Goal: Book appointment/travel/reservation

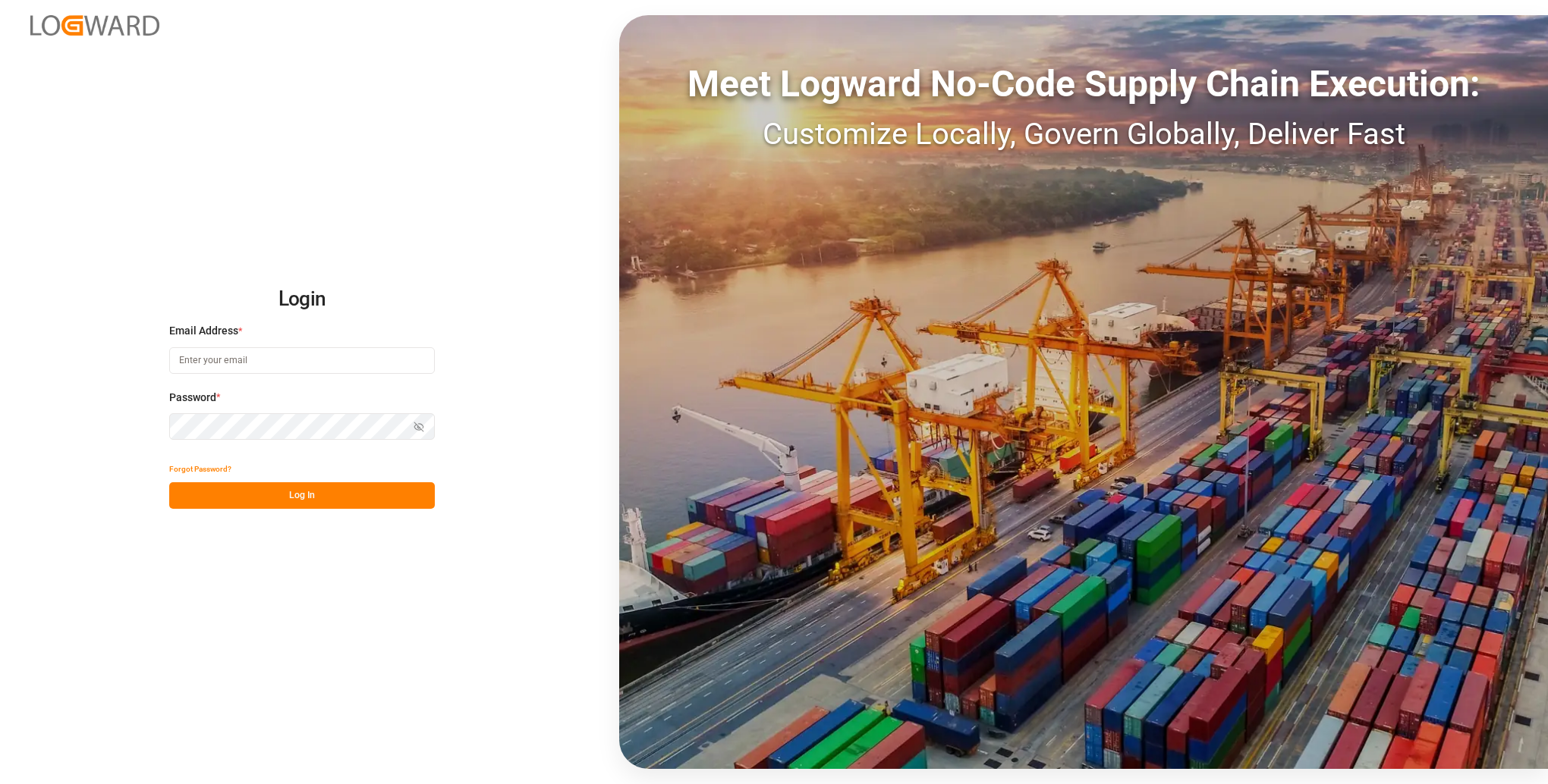
type input "[PERSON_NAME][EMAIL_ADDRESS][PERSON_NAME][DOMAIN_NAME]"
click at [348, 490] on button "Log In" at bounding box center [302, 496] width 265 height 27
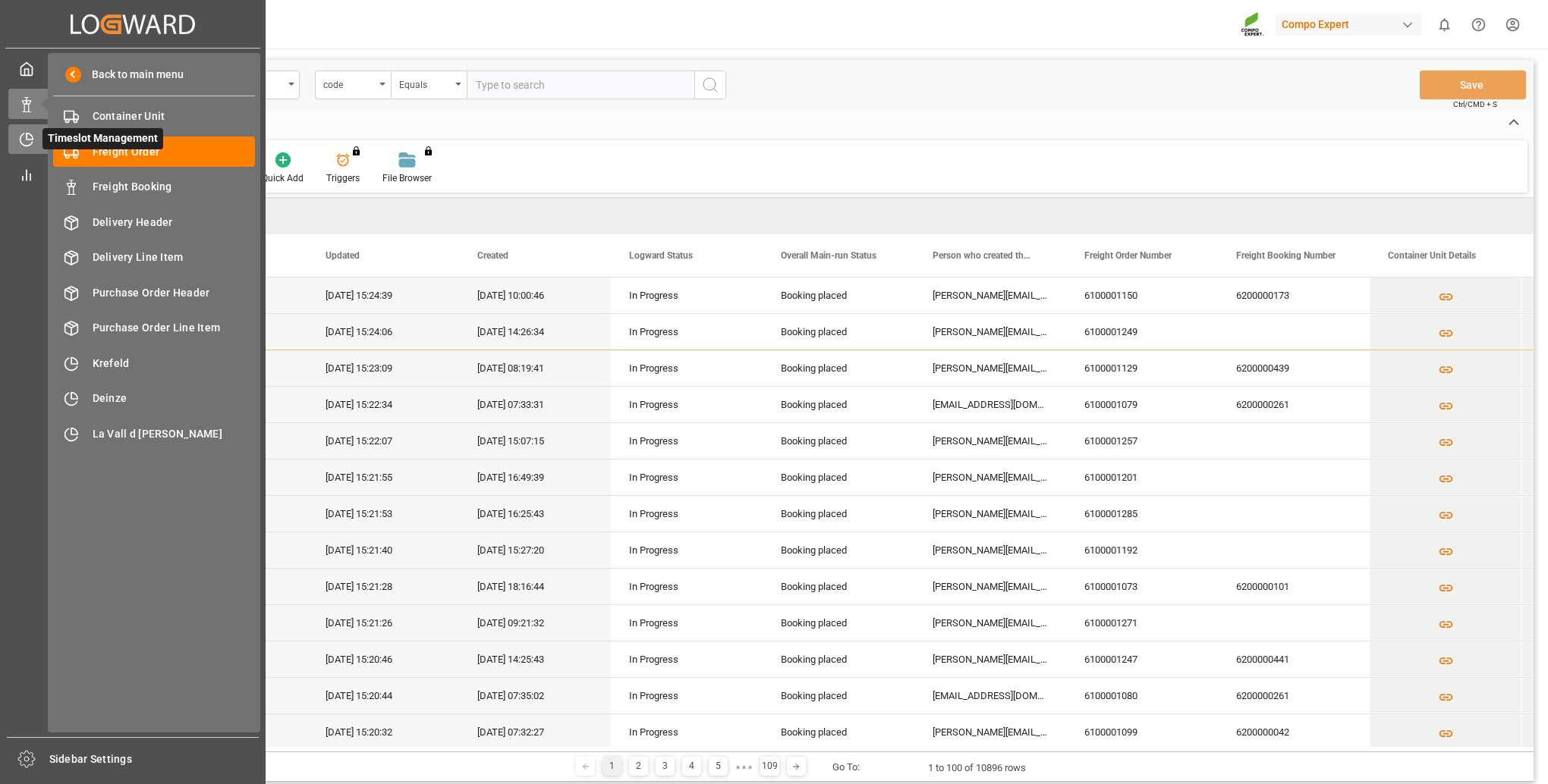
click at [33, 139] on icon at bounding box center [30, 136] width 6 height 6
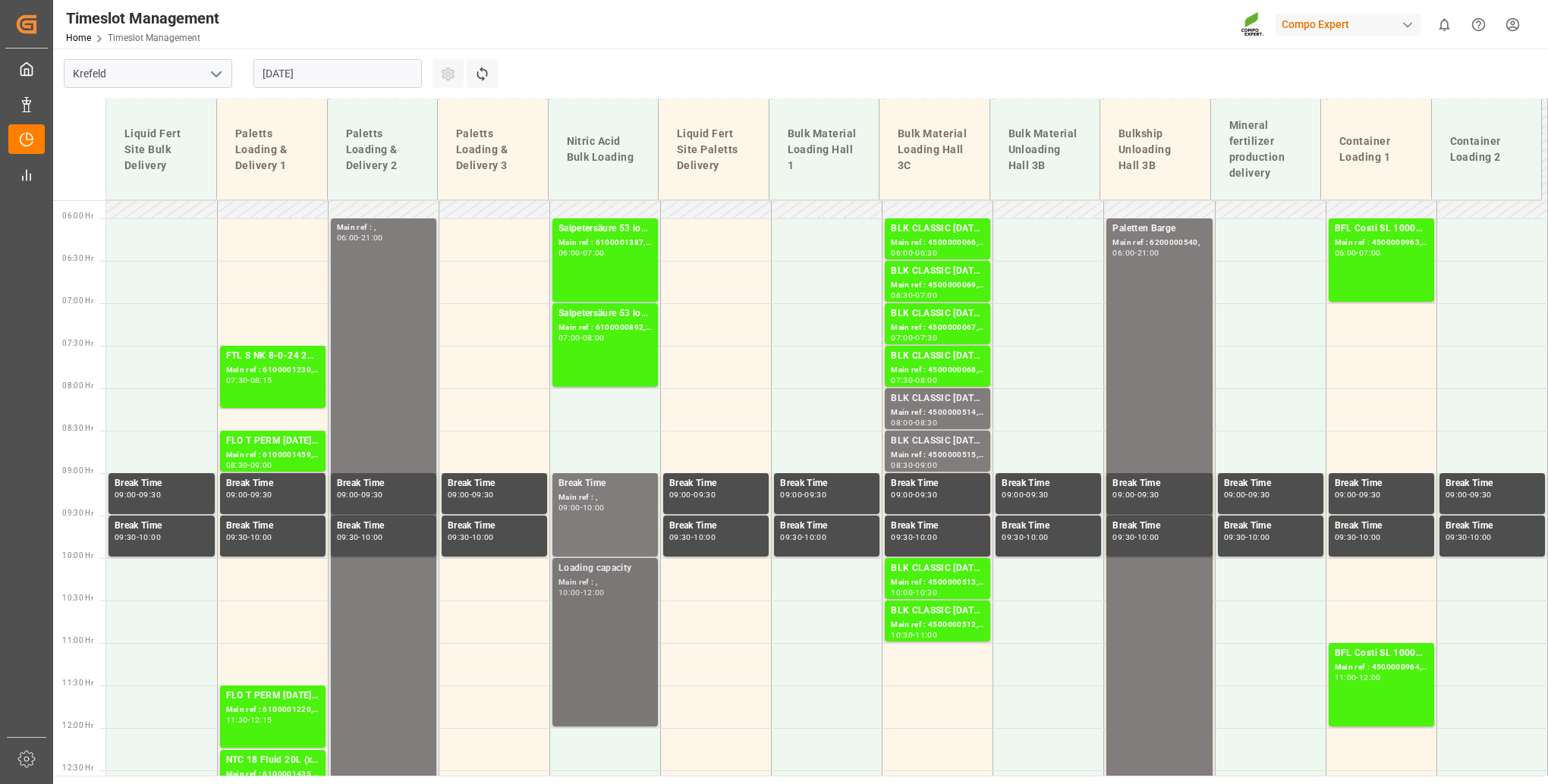
scroll to position [469, 0]
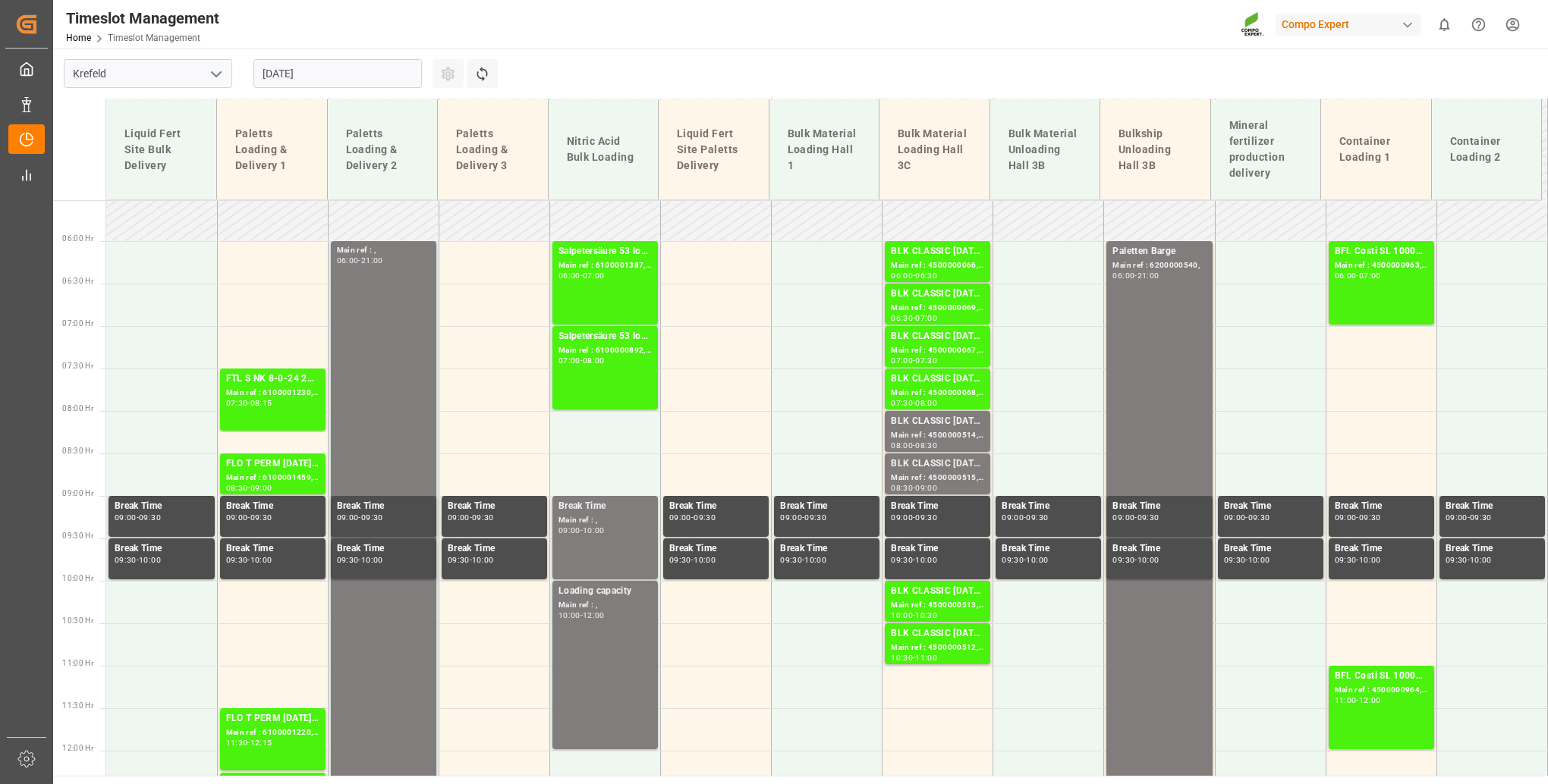
click at [376, 74] on input "[DATE]" at bounding box center [337, 74] width 168 height 29
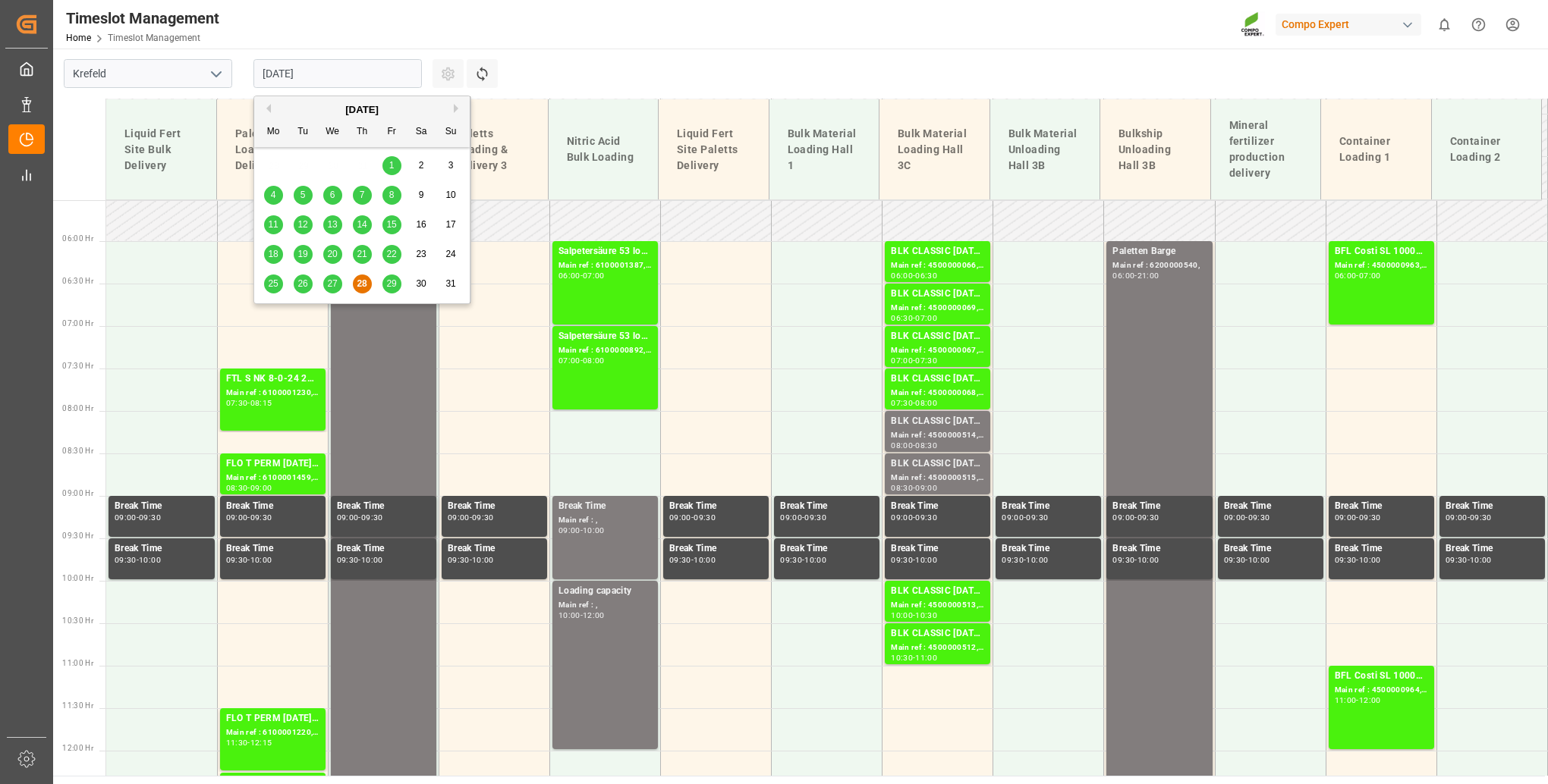
click at [391, 280] on span "29" at bounding box center [391, 283] width 10 height 11
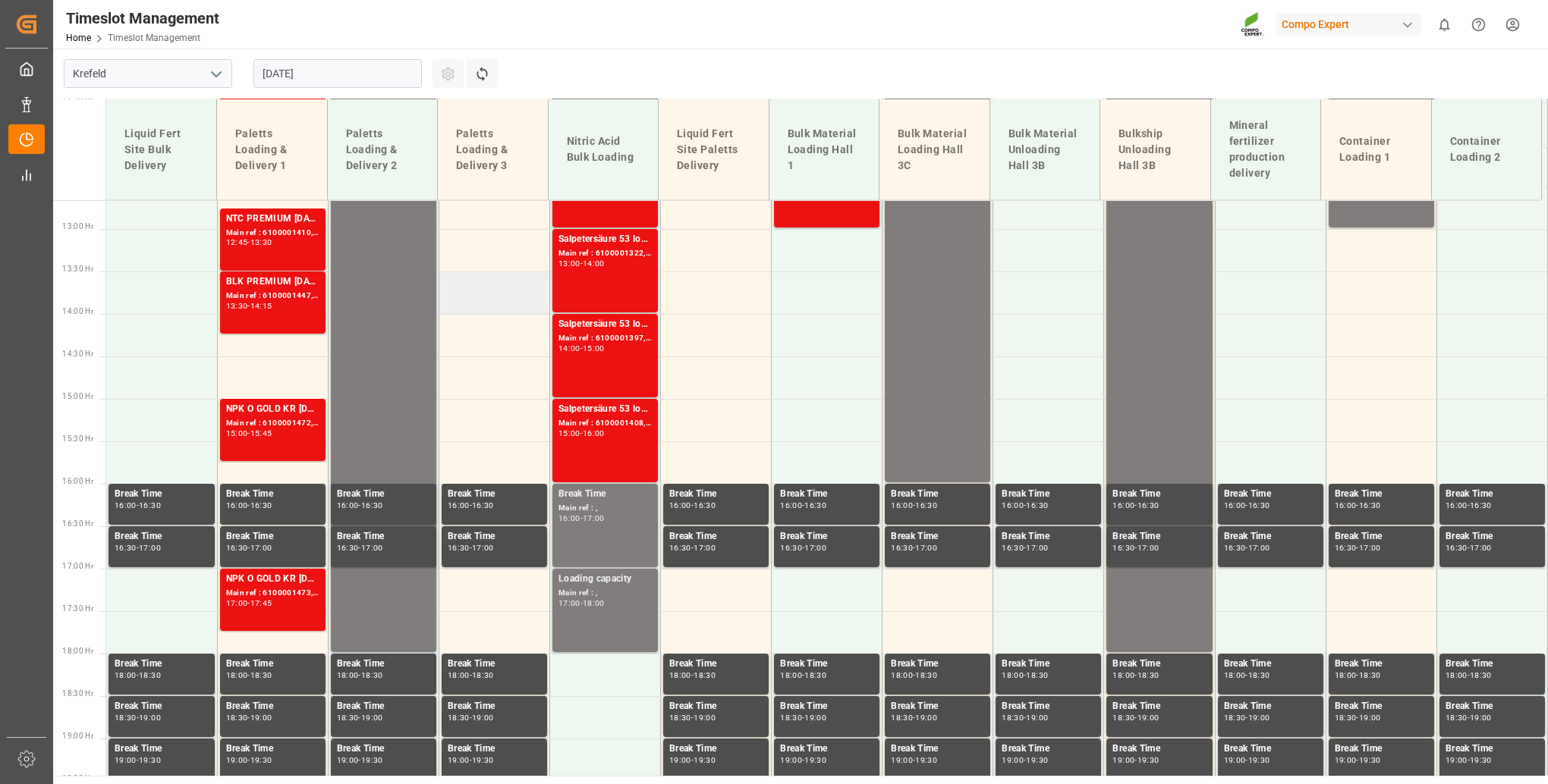
scroll to position [848, 0]
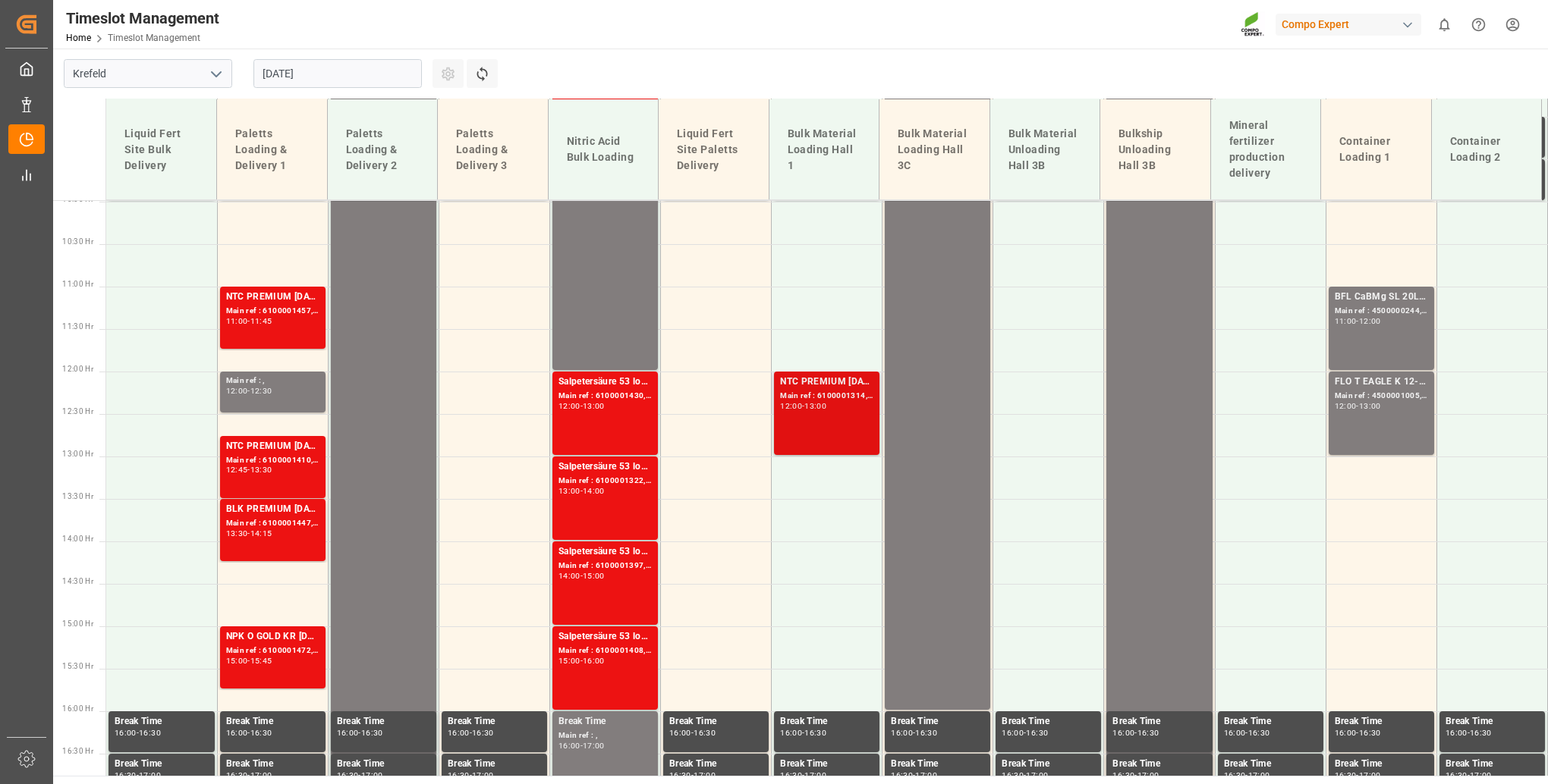
click at [809, 421] on div "NTC PREMIUM [DATE]+3+TE BULK; Main ref : 6100001314, 2000000927; 12:00 - 13:00" at bounding box center [826, 413] width 93 height 78
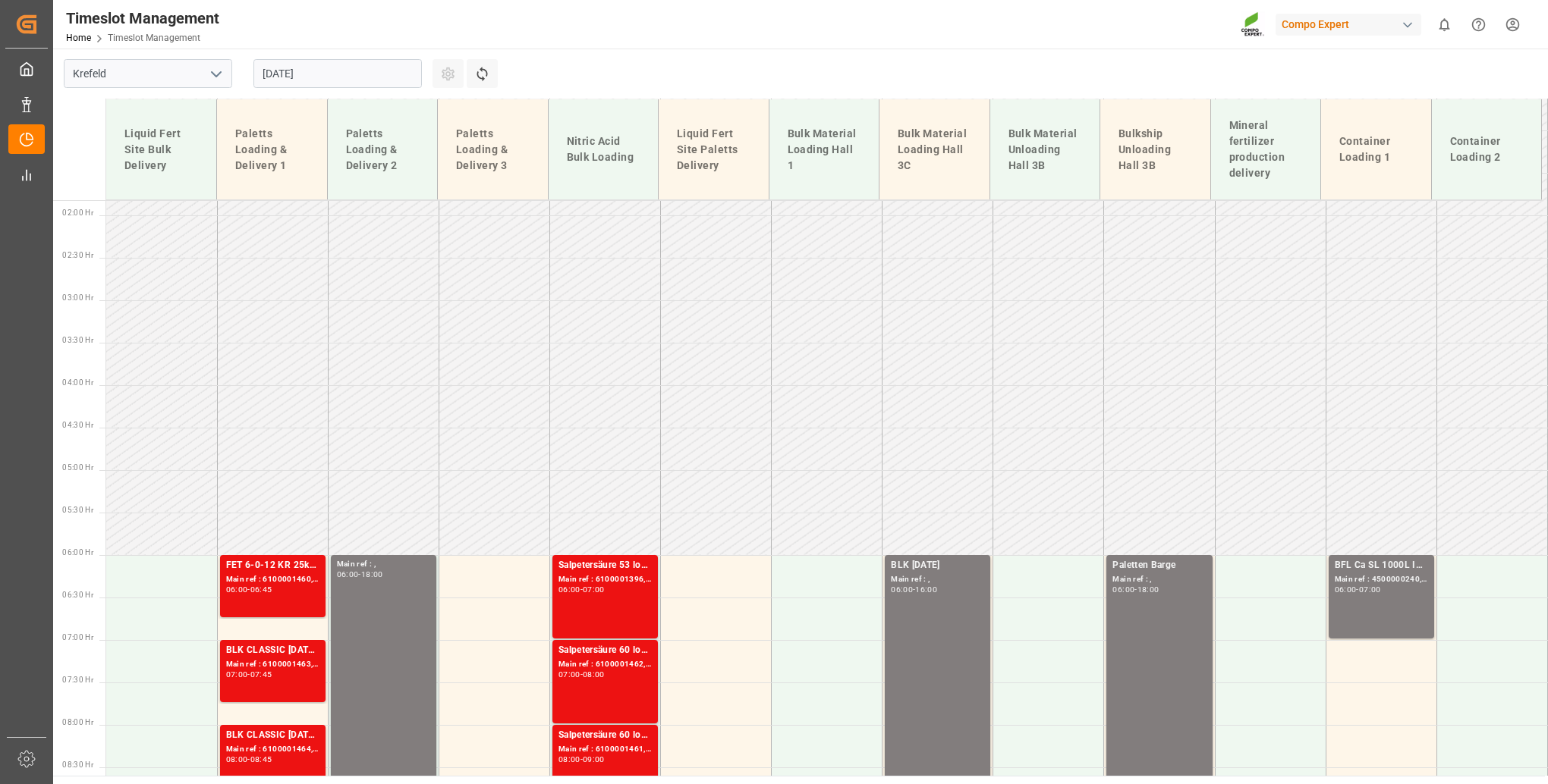
scroll to position [89, 0]
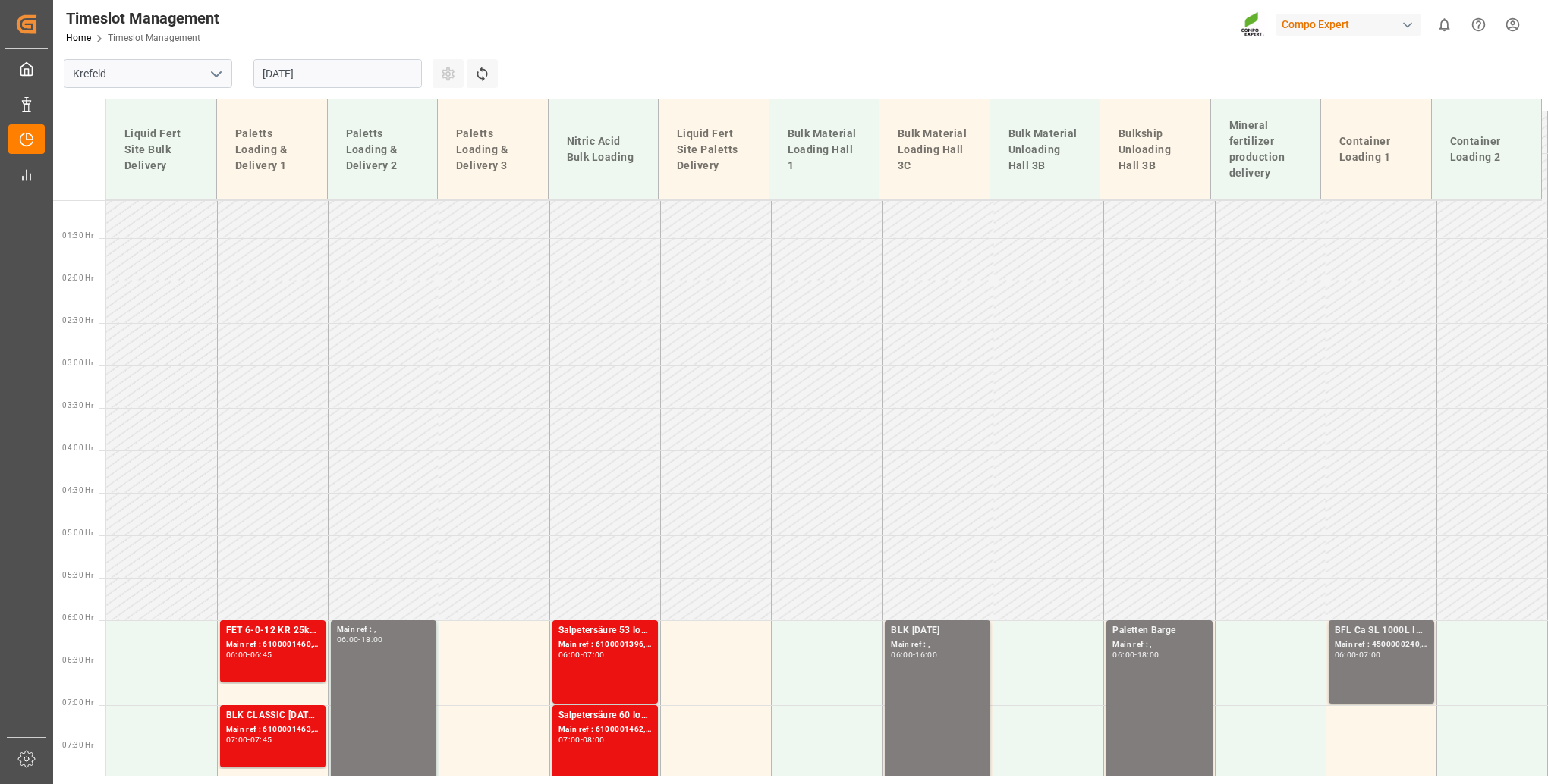
click at [340, 81] on input "[DATE]" at bounding box center [337, 74] width 168 height 29
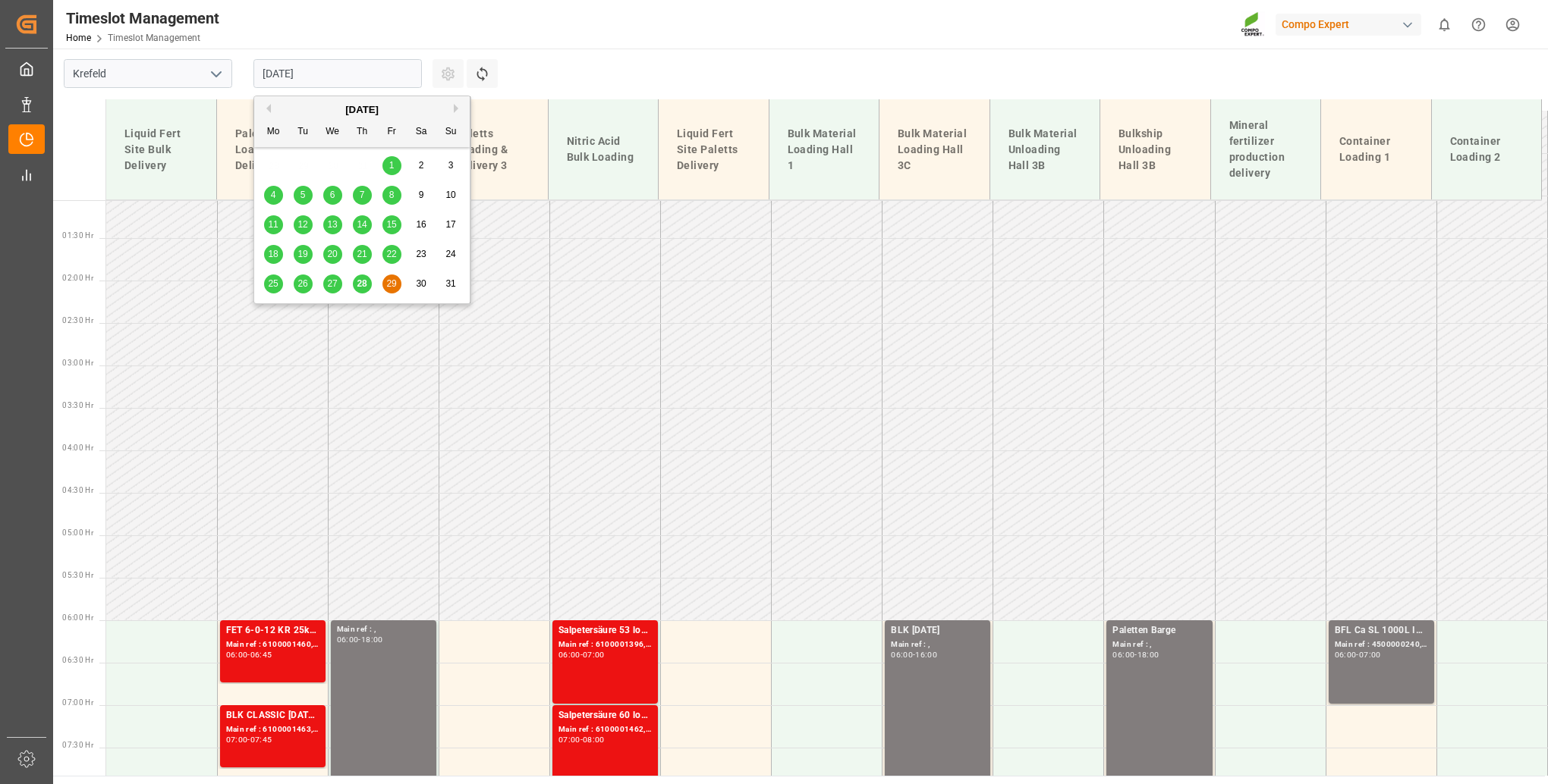
click at [458, 108] on button "Next Month" at bounding box center [457, 108] width 9 height 9
click at [272, 168] on span "1" at bounding box center [274, 165] width 6 height 11
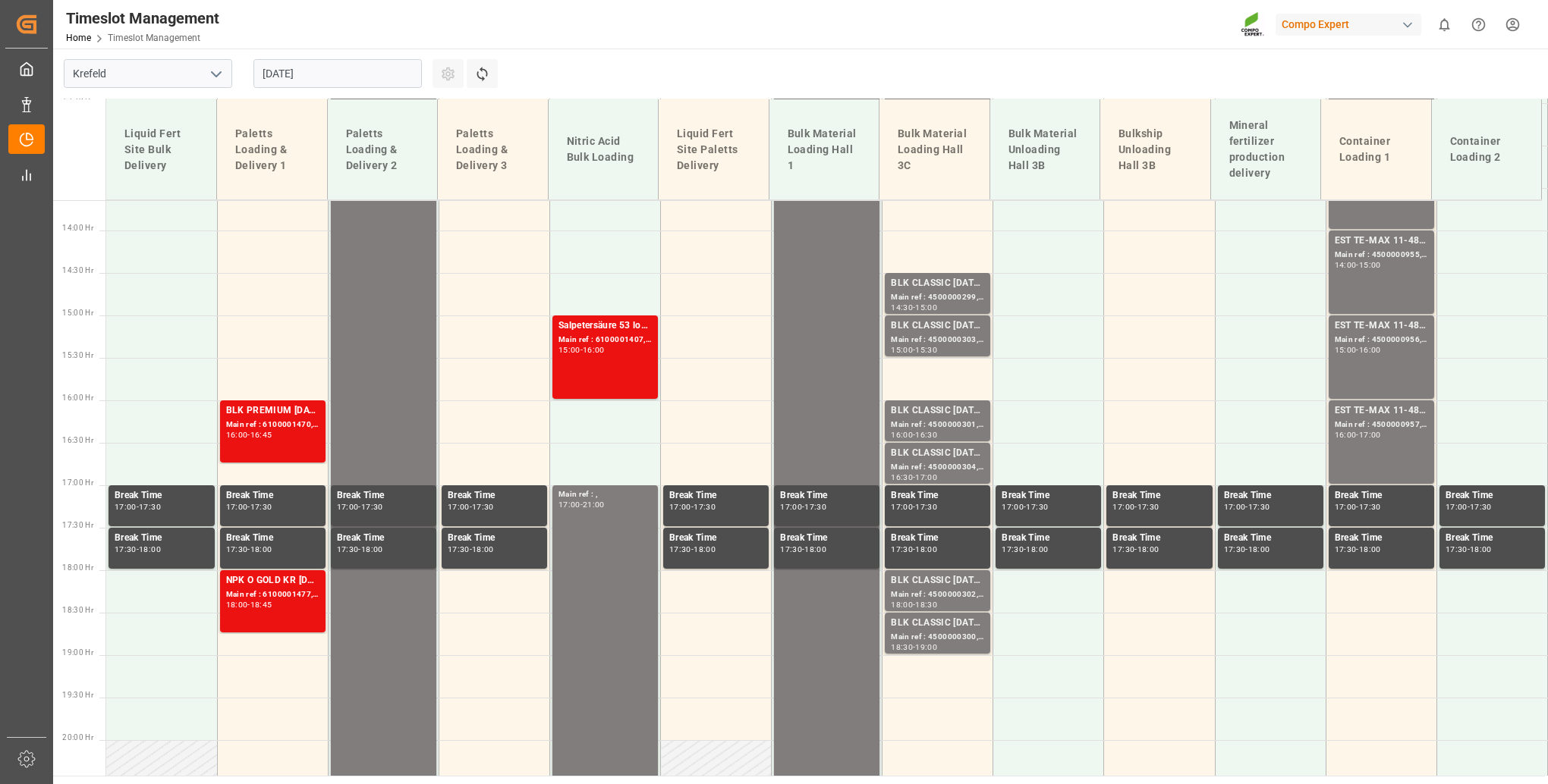
scroll to position [1227, 0]
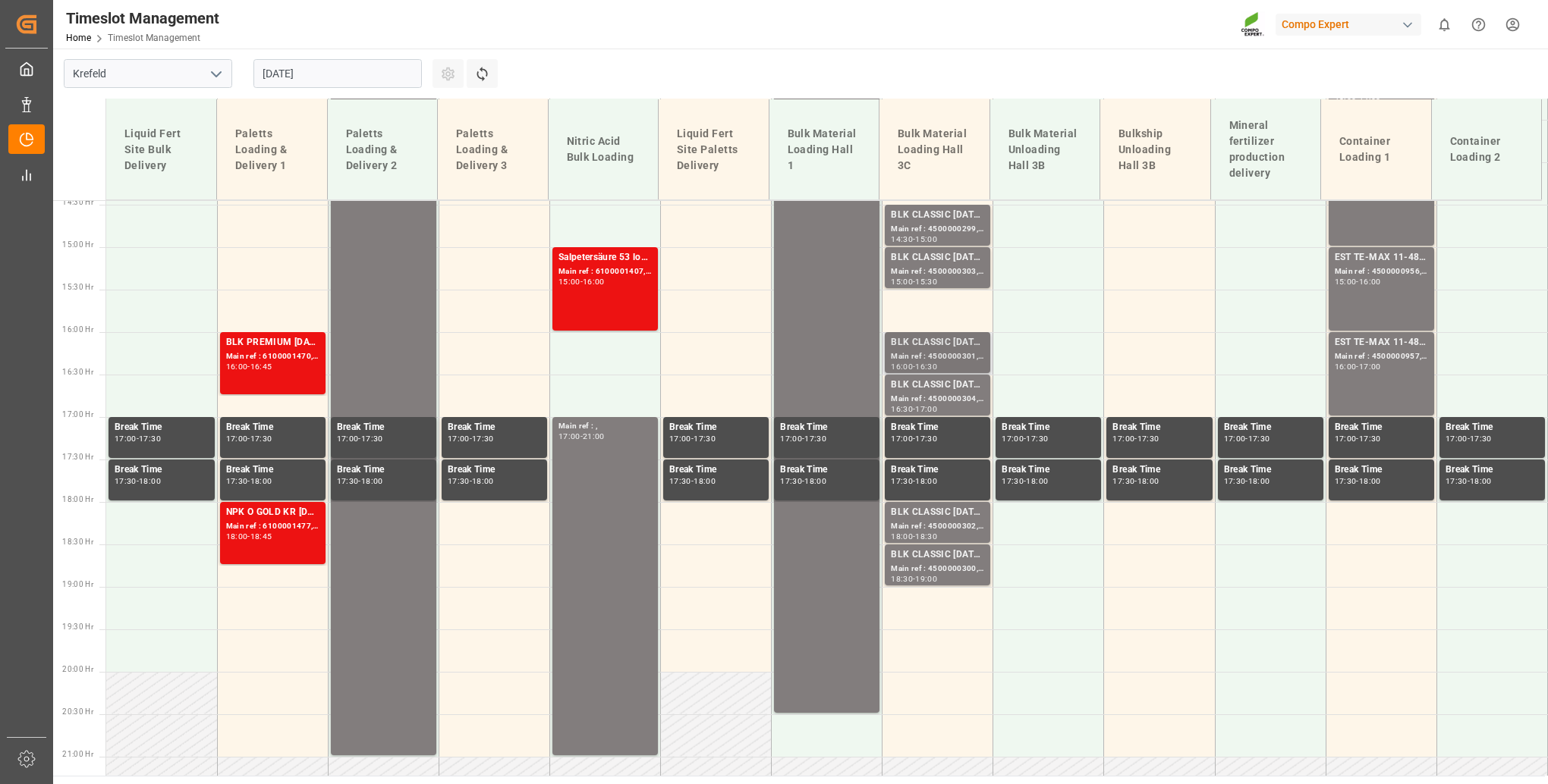
click at [933, 349] on div "BLK CLASSIC [DATE]+3+TE BULK;" at bounding box center [937, 343] width 93 height 15
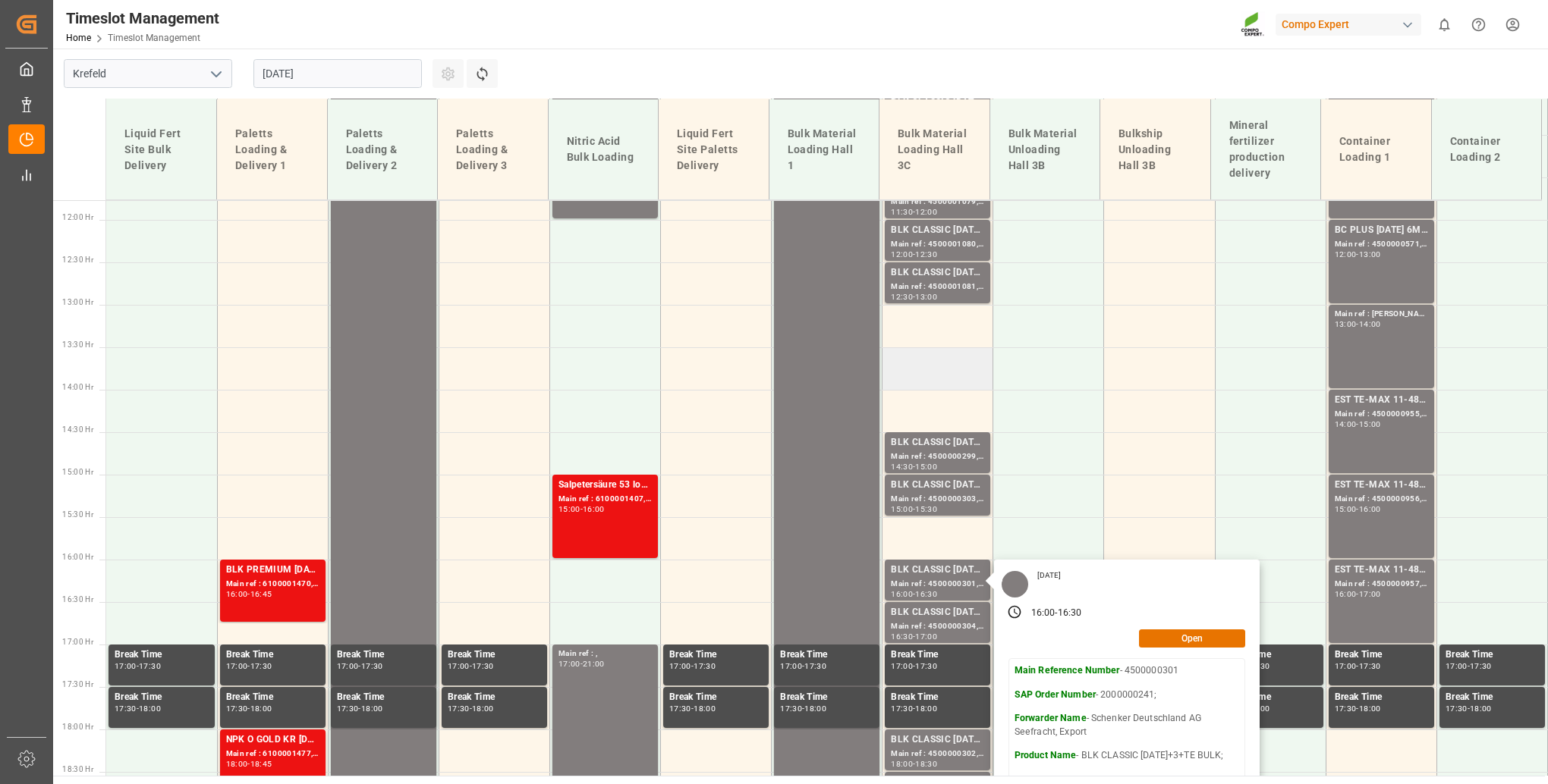
scroll to position [848, 0]
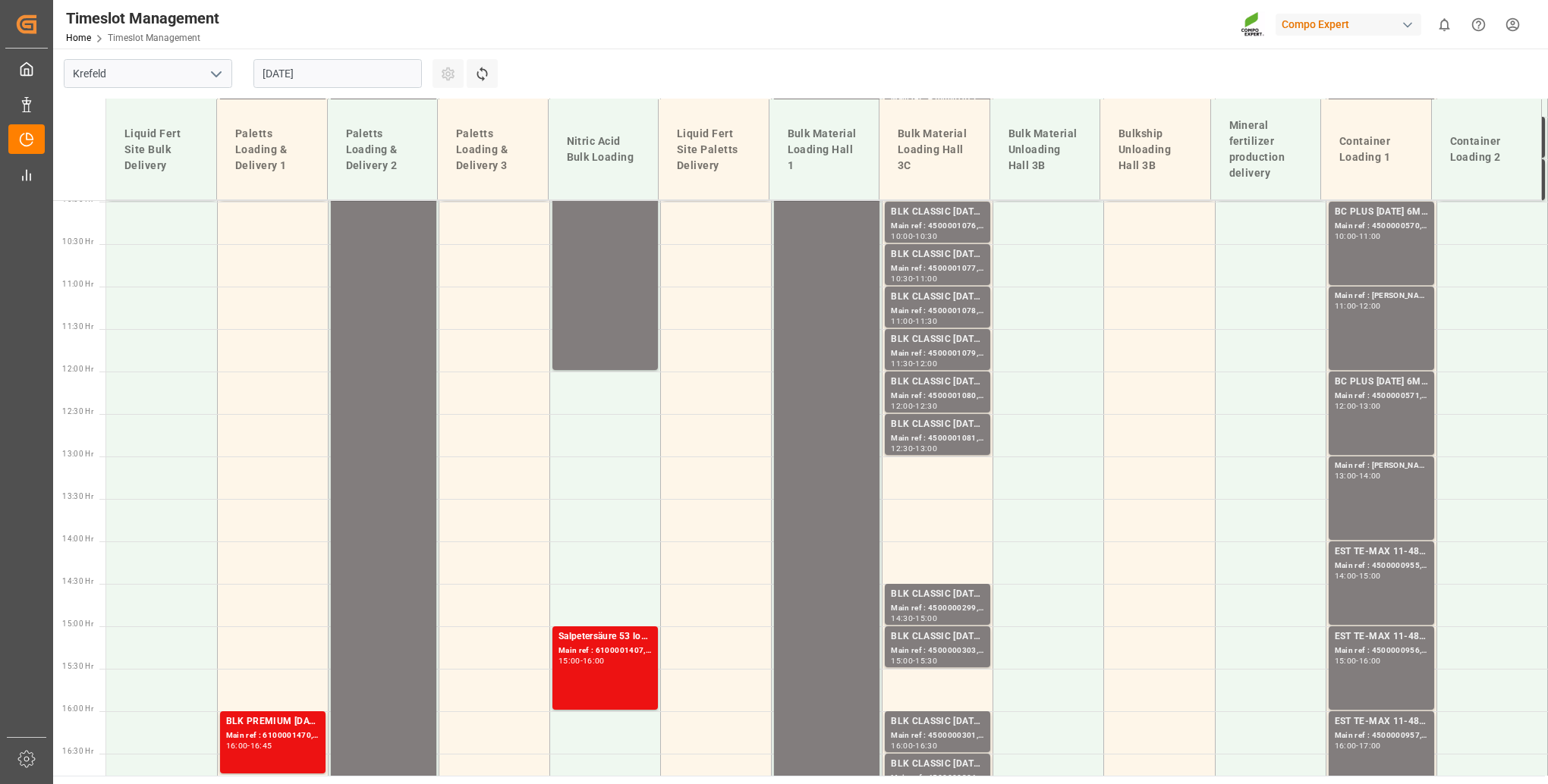
click at [927, 265] on div "Main ref : 4500001077, 2000001075;" at bounding box center [937, 268] width 93 height 12
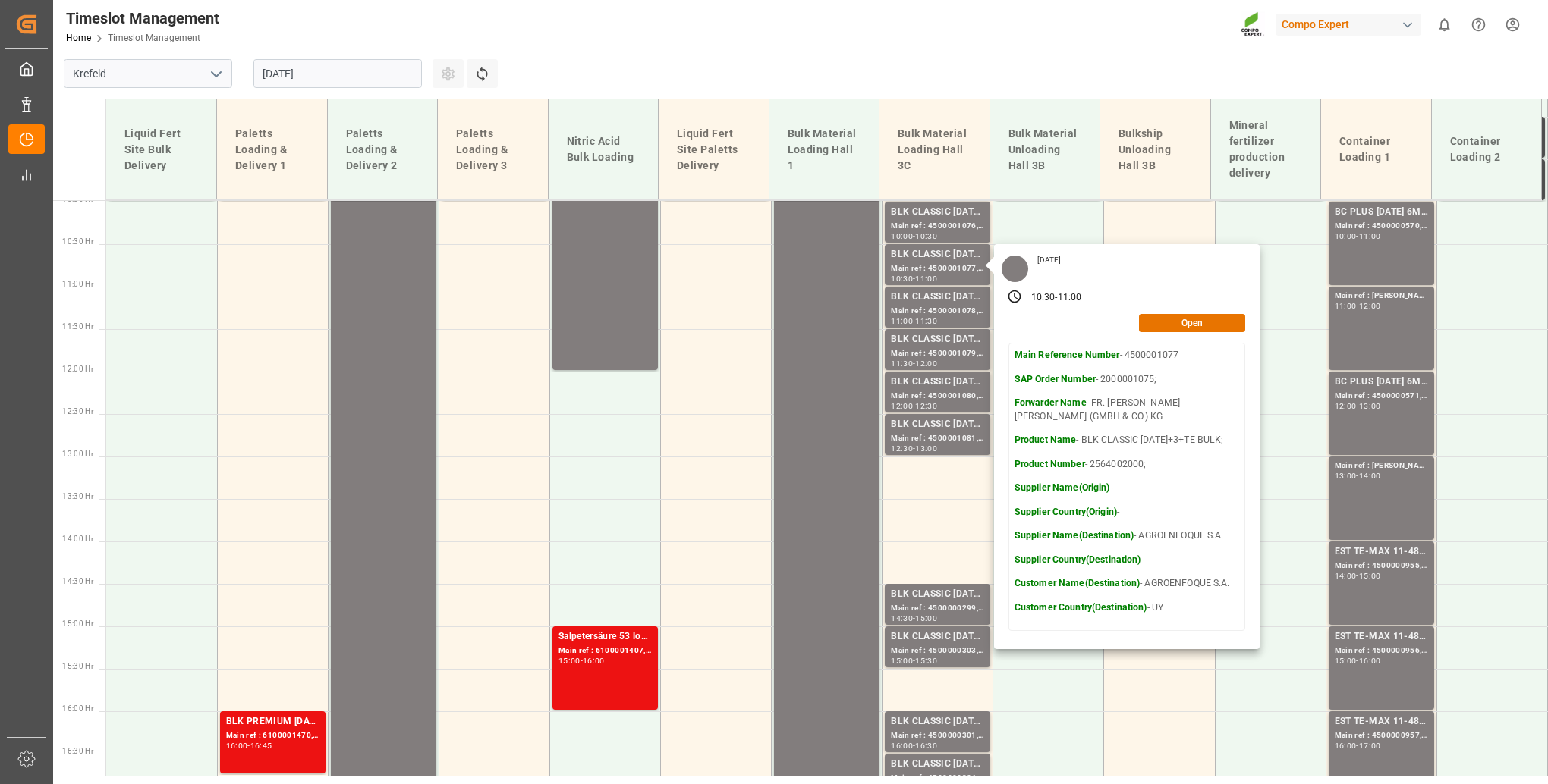
click at [364, 77] on input "[DATE]" at bounding box center [337, 74] width 168 height 29
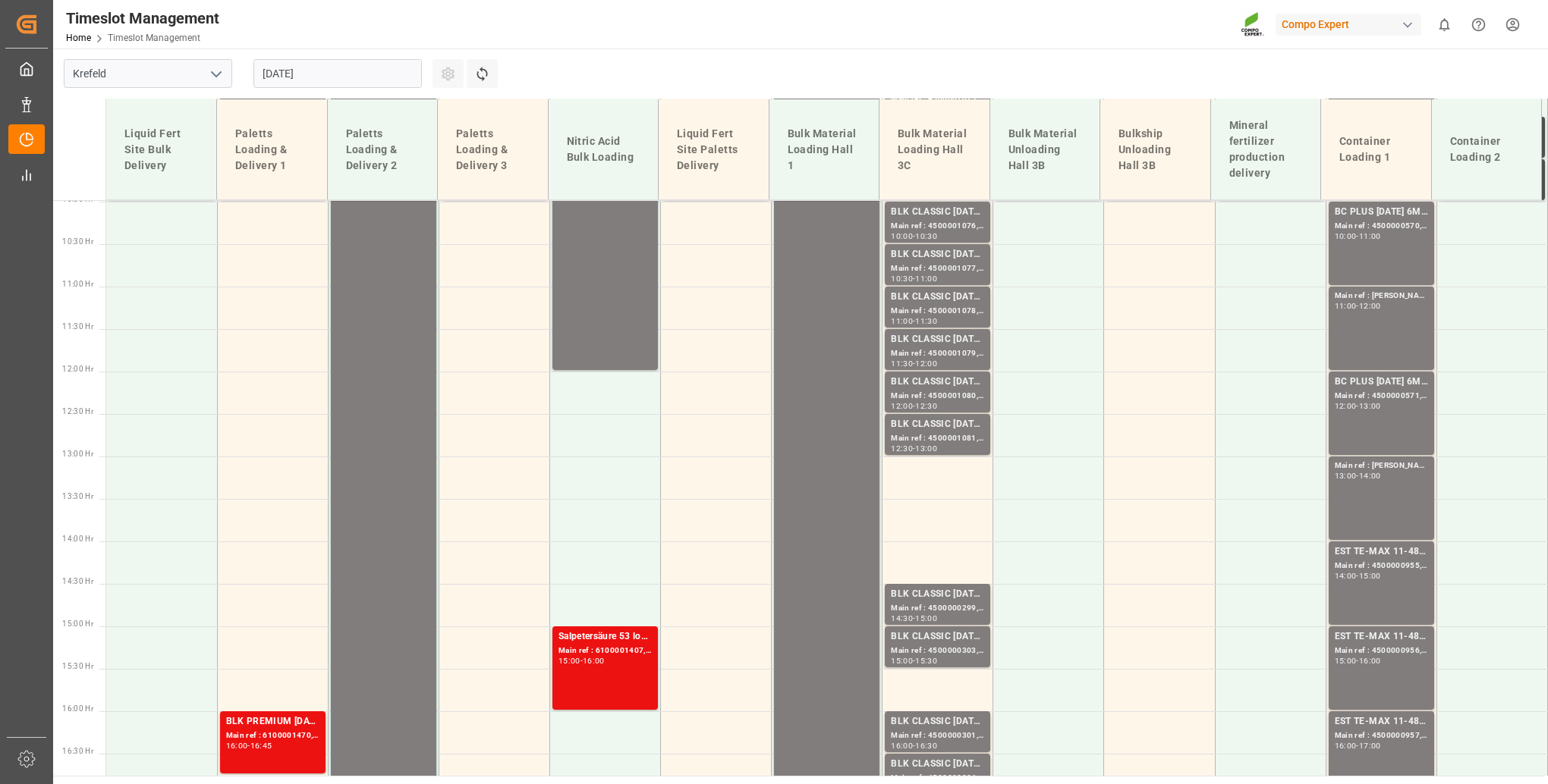
click at [218, 65] on icon "open menu" at bounding box center [216, 74] width 18 height 18
click at [107, 178] on div "La Vall d [PERSON_NAME]" at bounding box center [148, 176] width 167 height 35
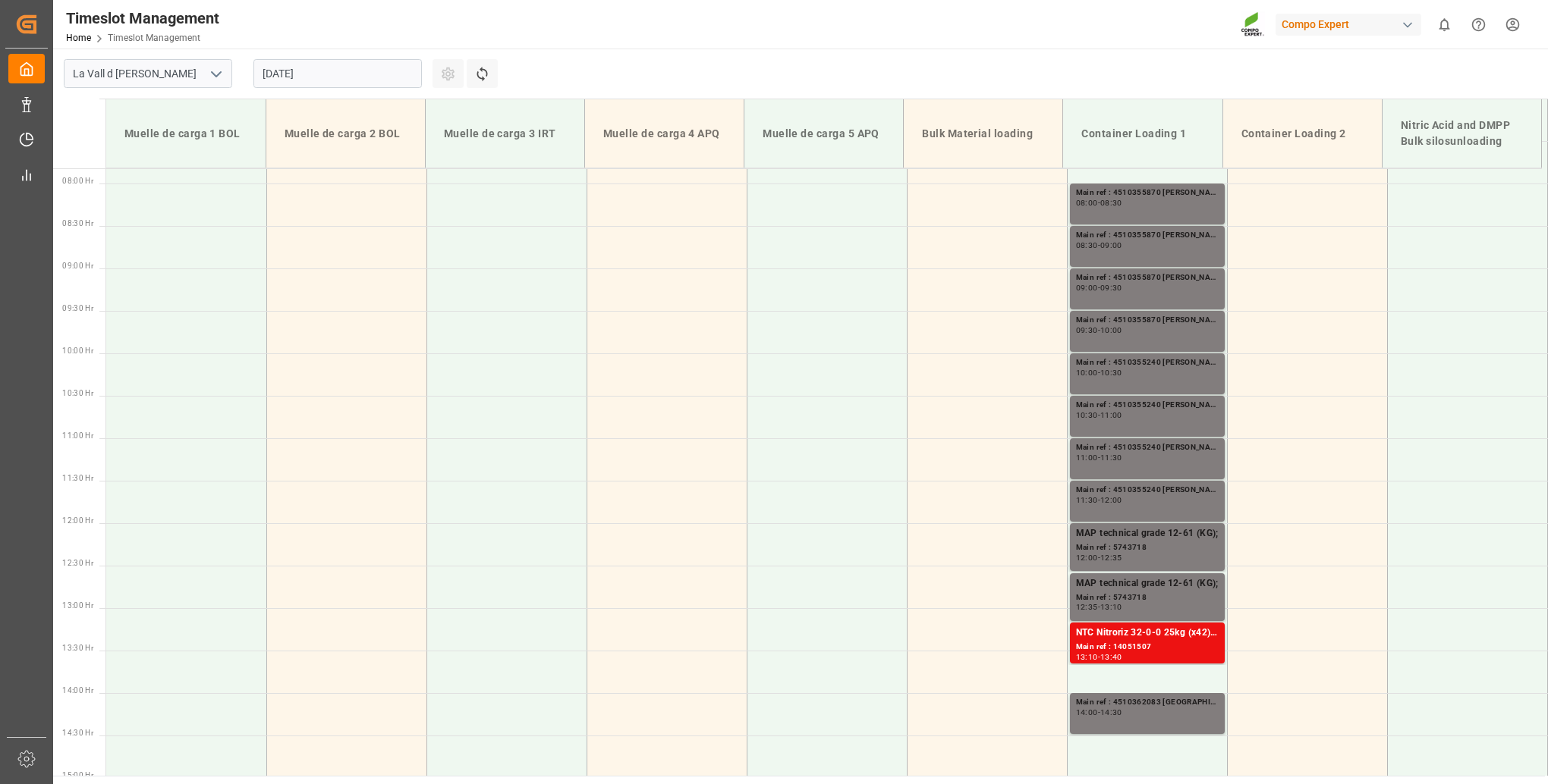
scroll to position [513, 0]
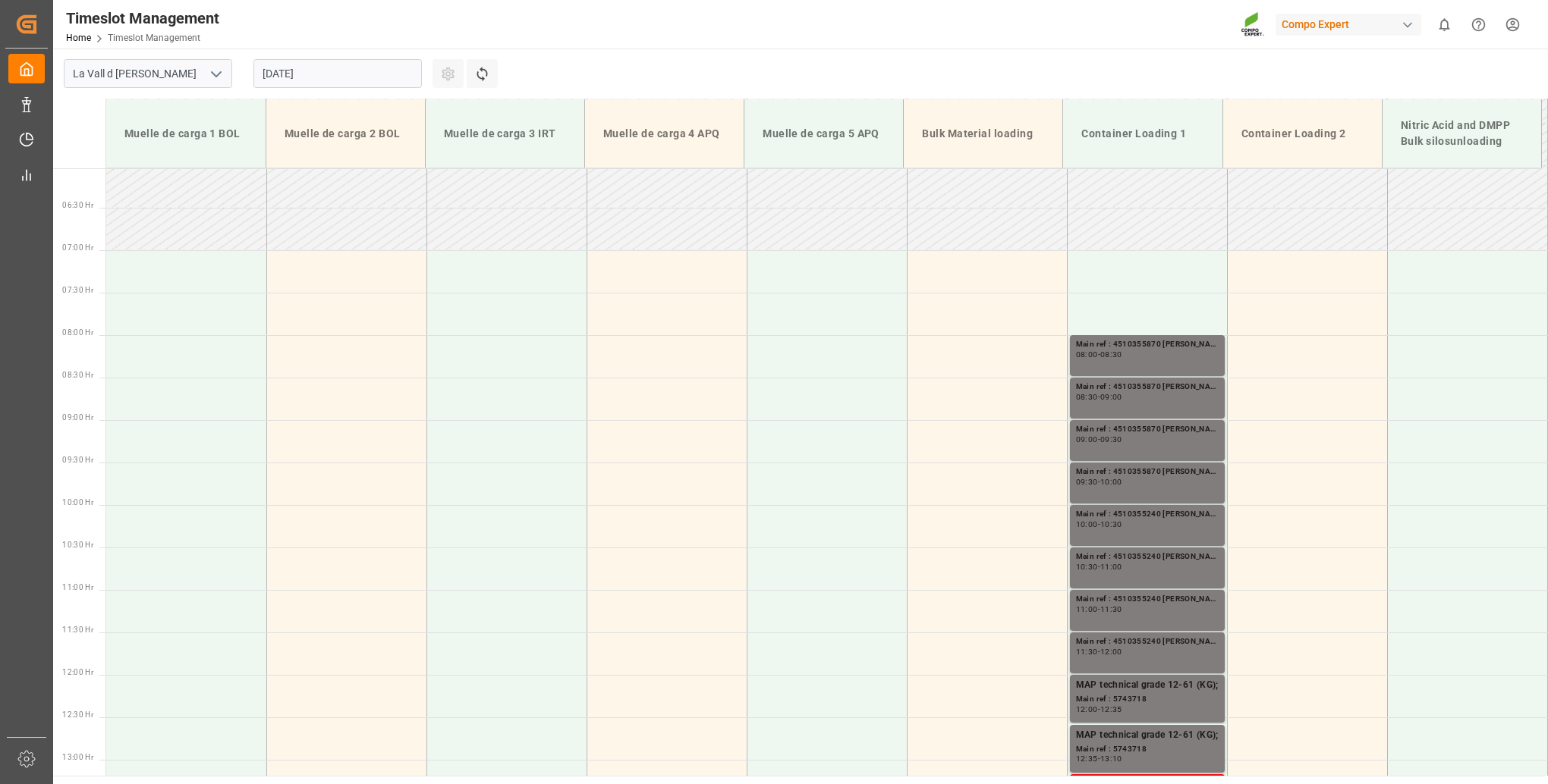
click at [340, 80] on input "[DATE]" at bounding box center [337, 74] width 168 height 29
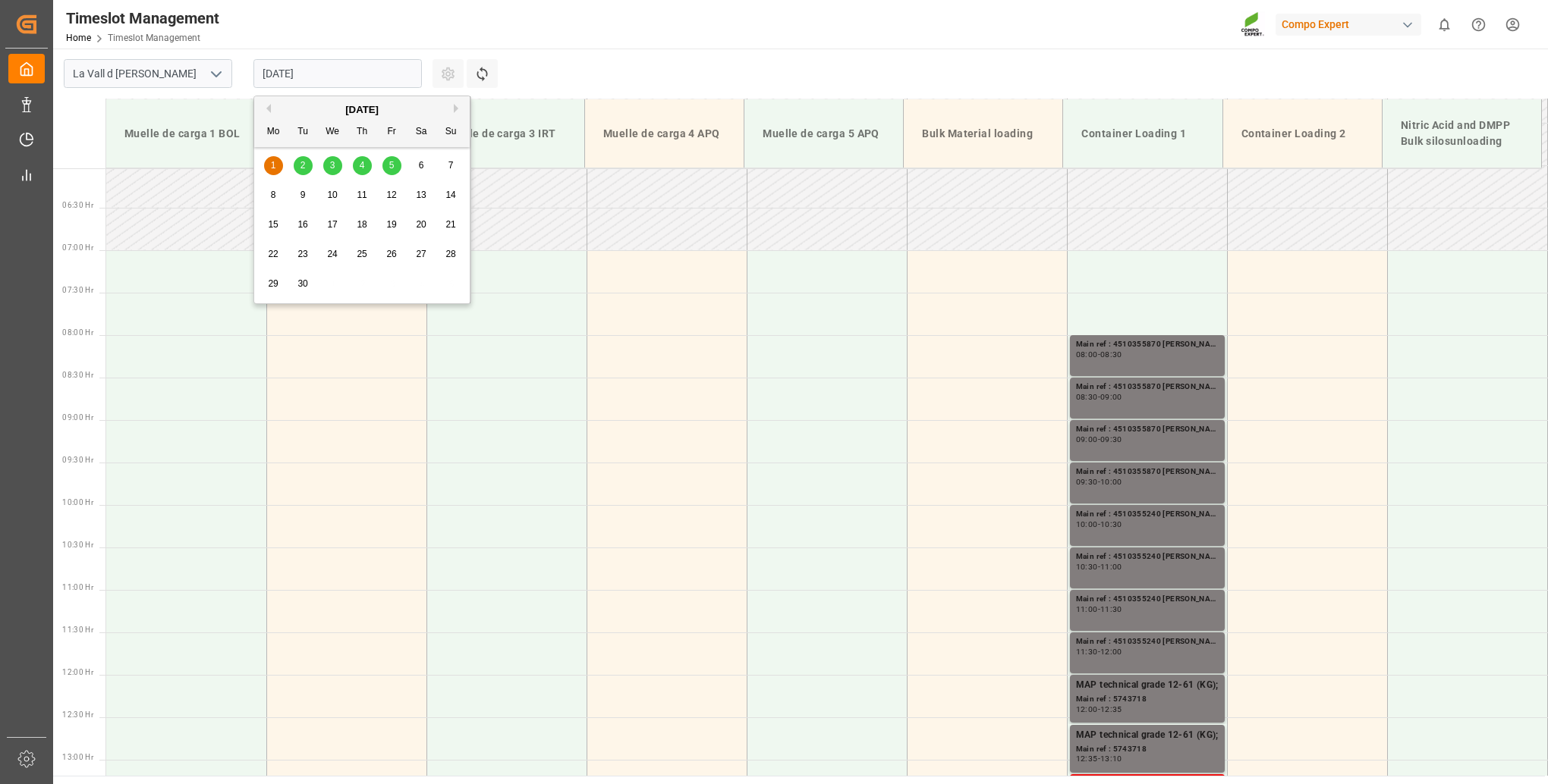
click at [304, 171] on span "2" at bounding box center [304, 165] width 6 height 11
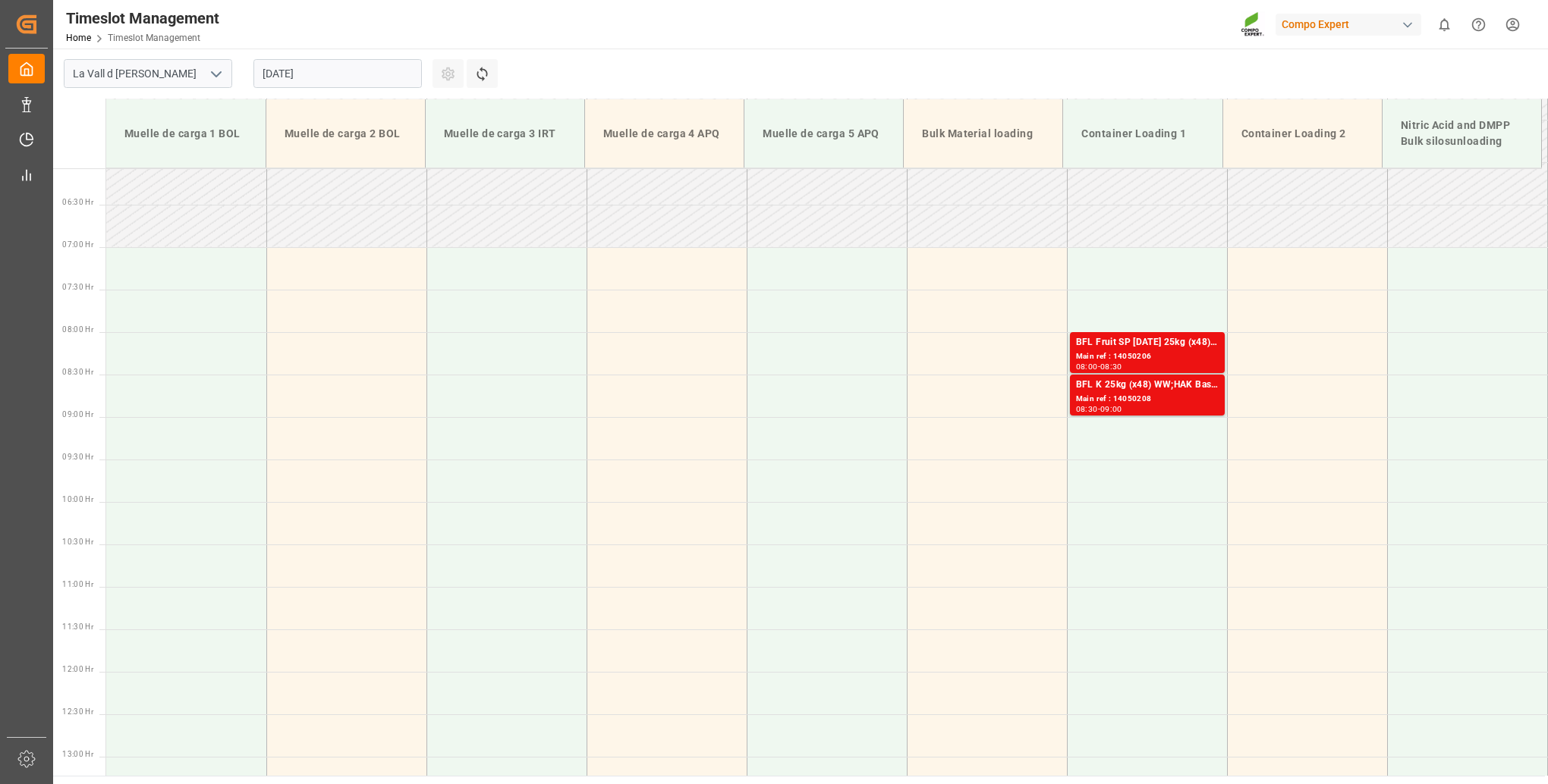
scroll to position [437, 0]
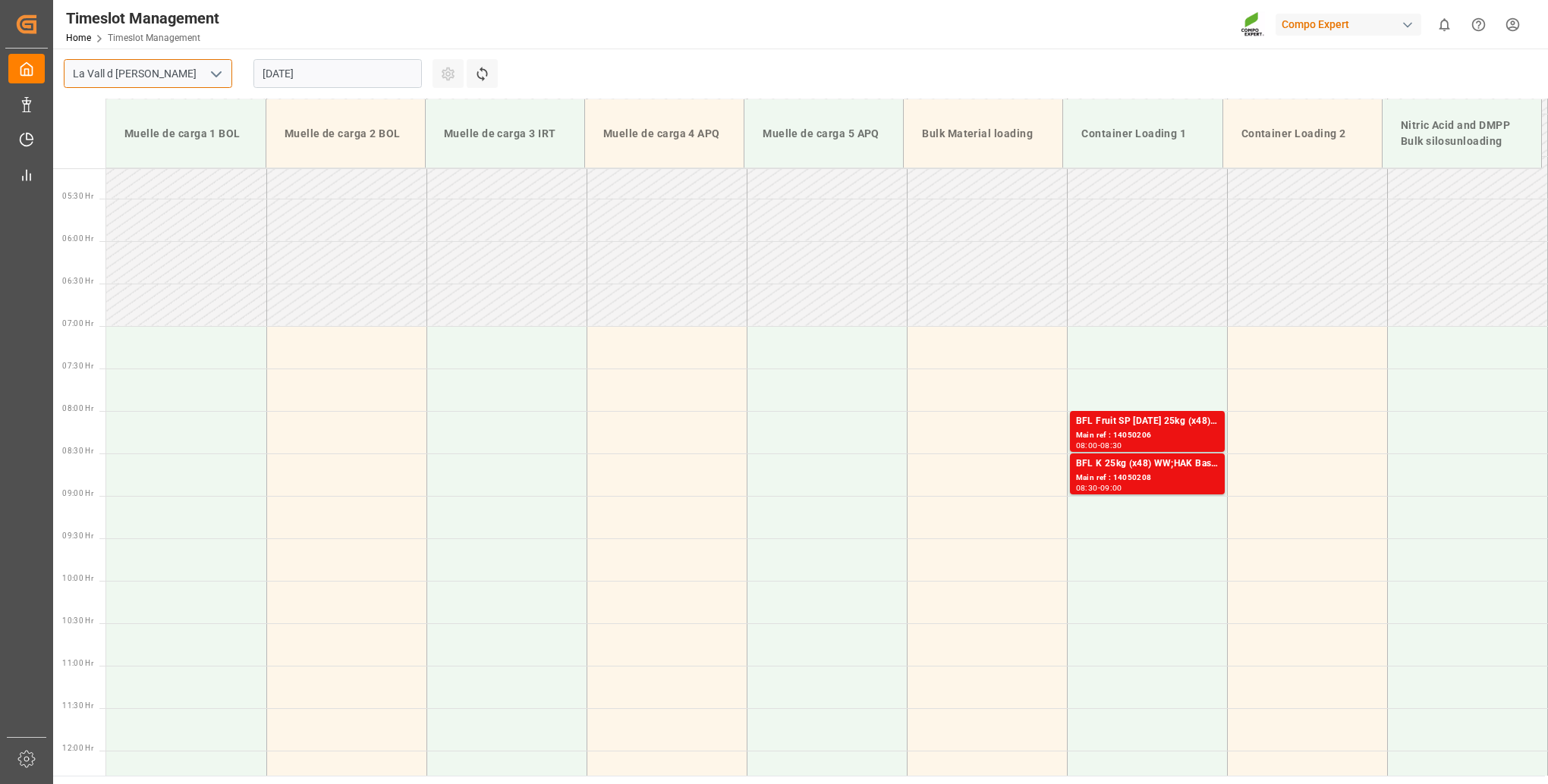
click at [188, 84] on input "La Vall d [PERSON_NAME]" at bounding box center [147, 74] width 168 height 29
click at [210, 80] on icon "open menu" at bounding box center [216, 74] width 18 height 18
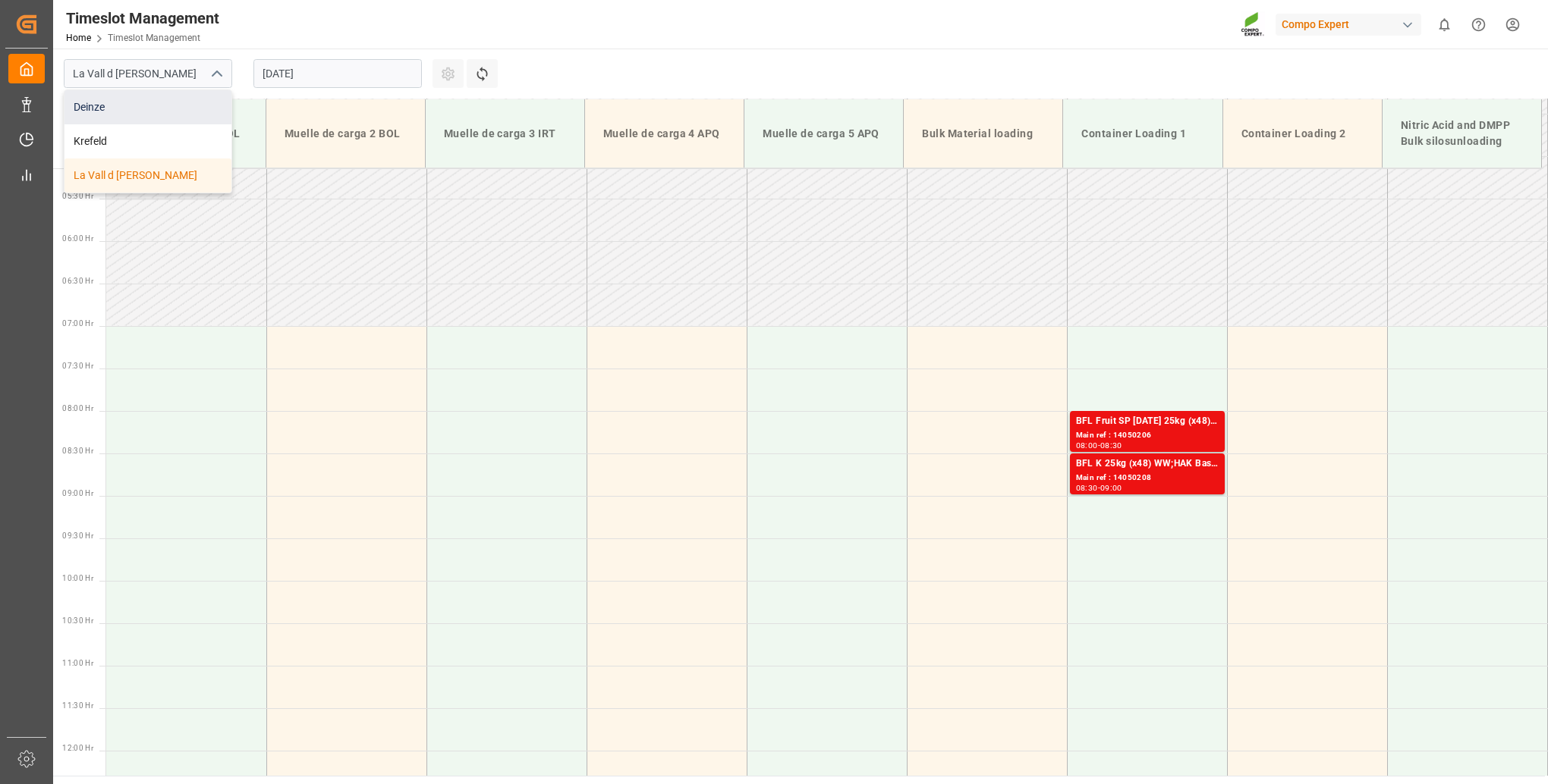
click at [125, 112] on div "Deinze" at bounding box center [148, 108] width 167 height 35
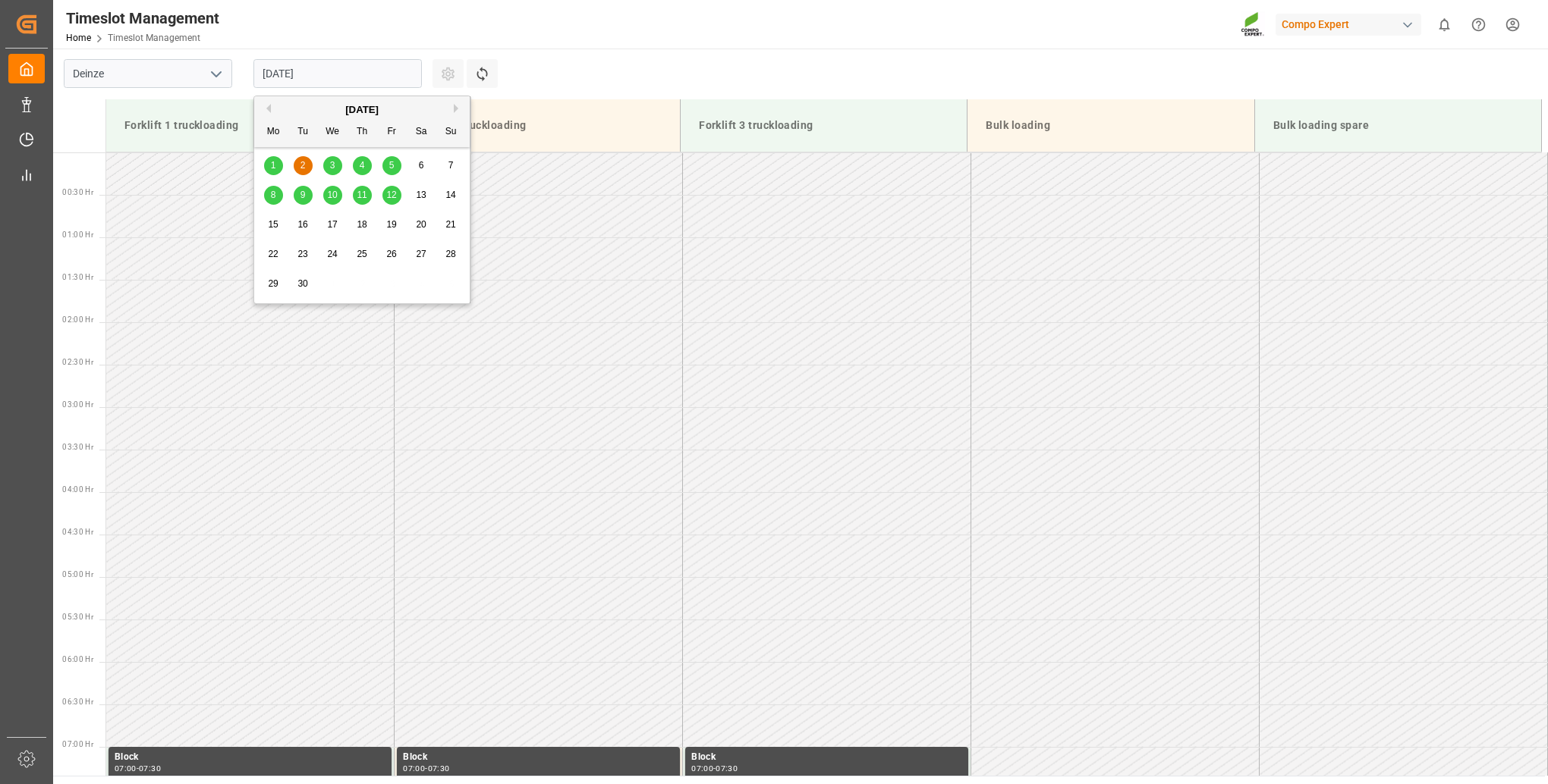
click at [358, 80] on input "[DATE]" at bounding box center [337, 74] width 168 height 29
click at [270, 111] on div "[DATE]" at bounding box center [361, 110] width 215 height 15
click at [270, 110] on div "[DATE]" at bounding box center [361, 110] width 215 height 15
click at [275, 164] on span "1" at bounding box center [274, 165] width 6 height 11
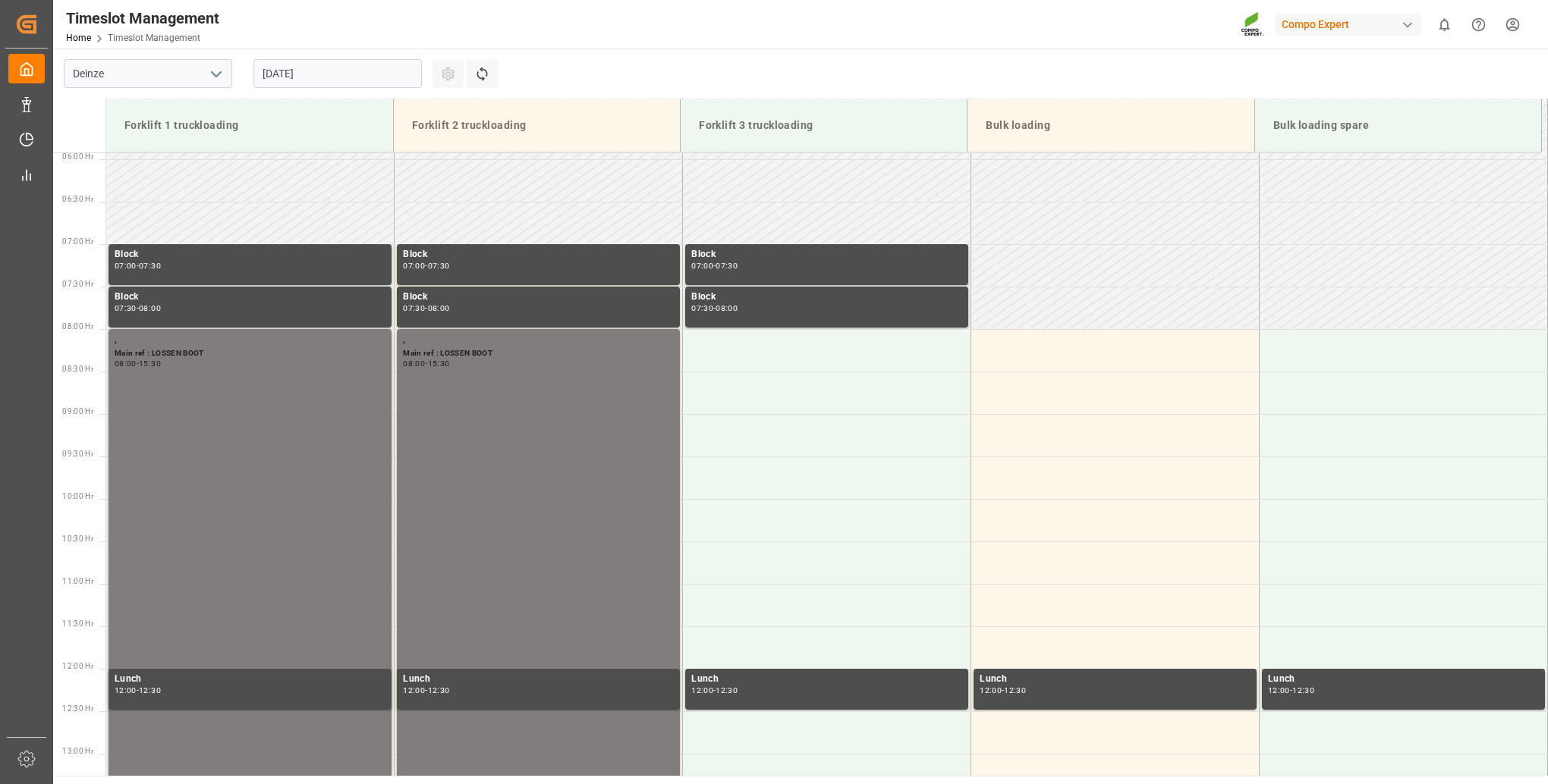
scroll to position [497, 0]
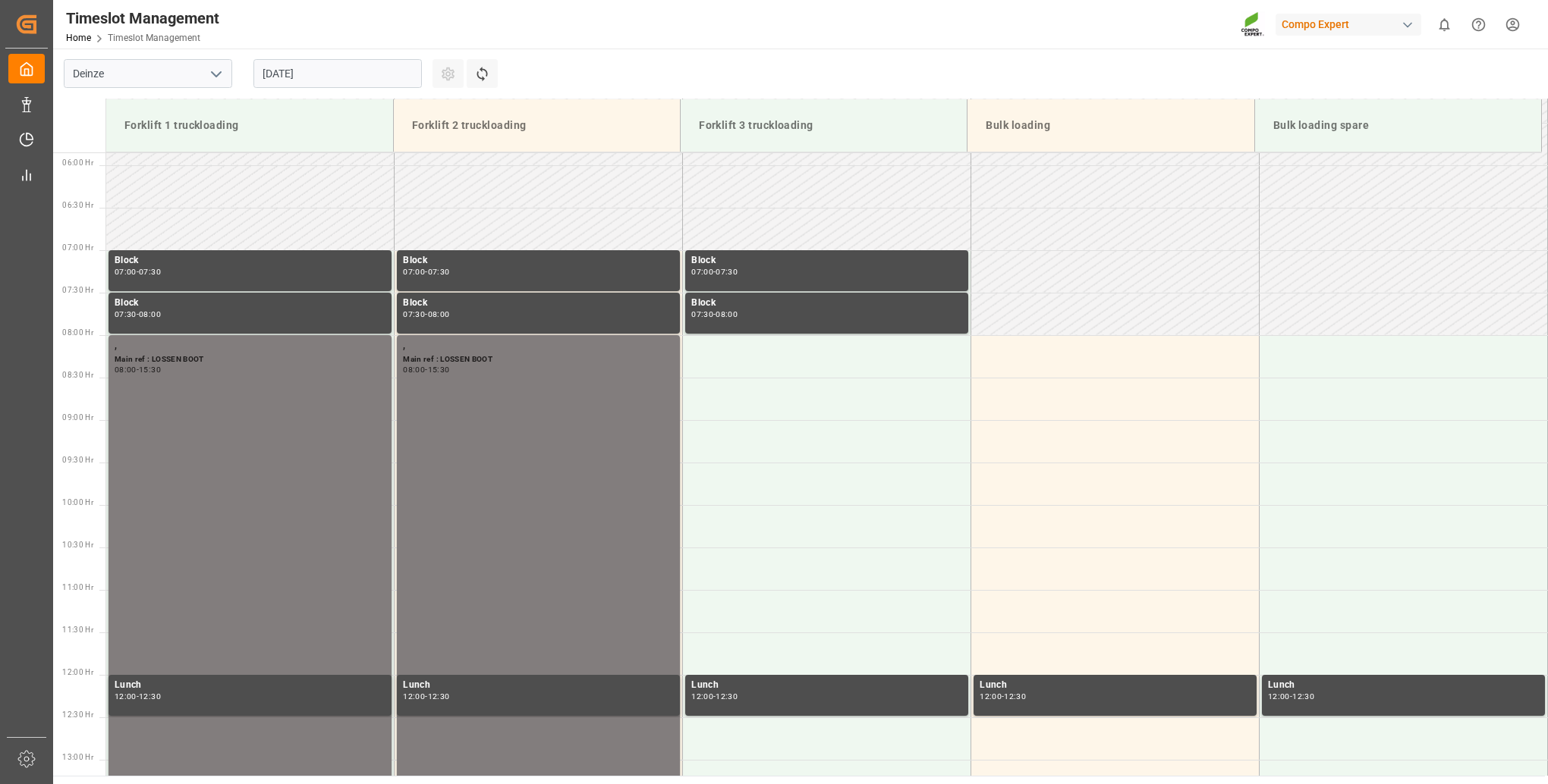
click at [328, 67] on input "[DATE]" at bounding box center [337, 74] width 168 height 29
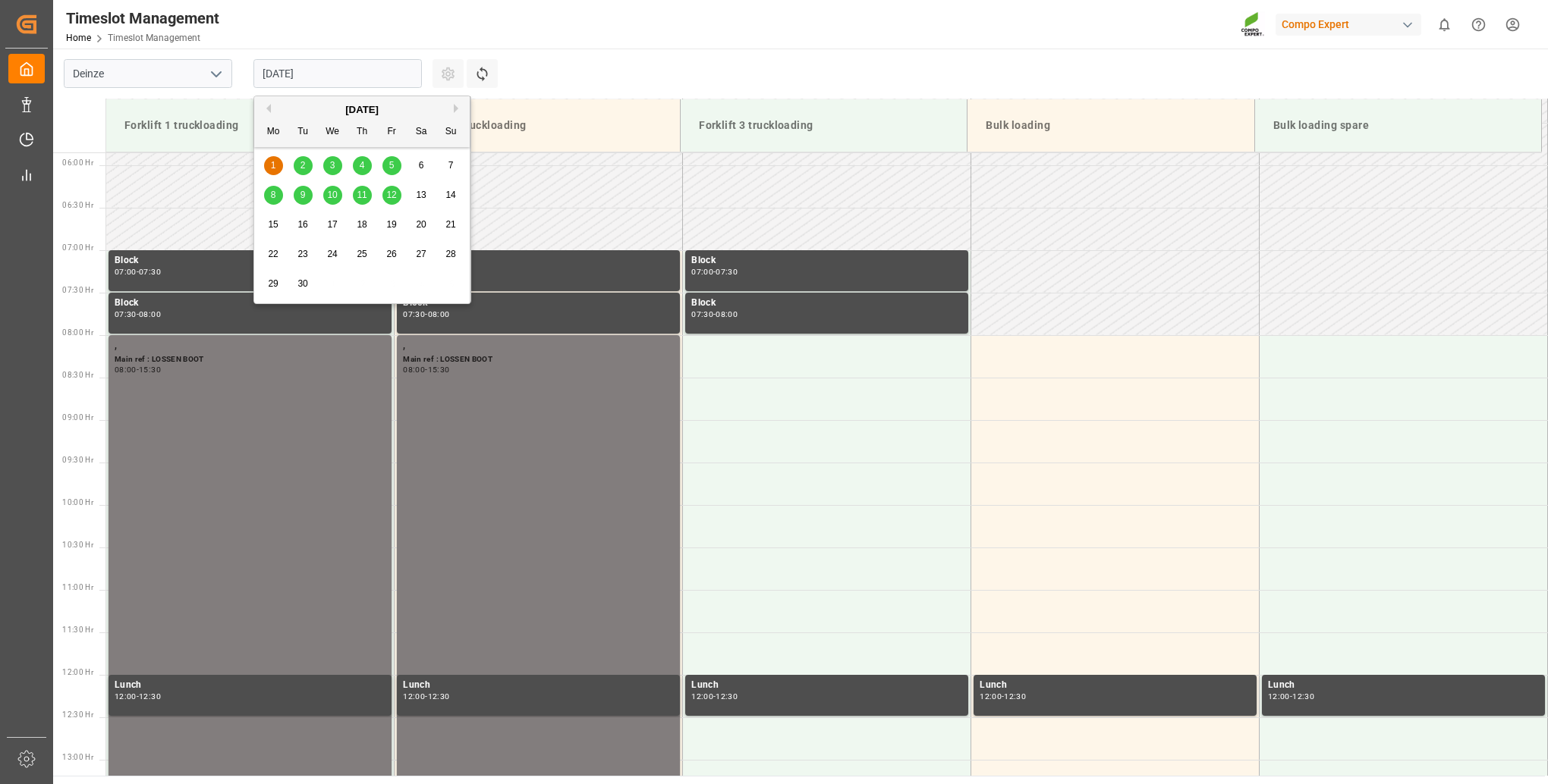
click at [270, 106] on div "[DATE]" at bounding box center [361, 110] width 215 height 15
click at [265, 108] on button "Previous Month" at bounding box center [265, 108] width 9 height 9
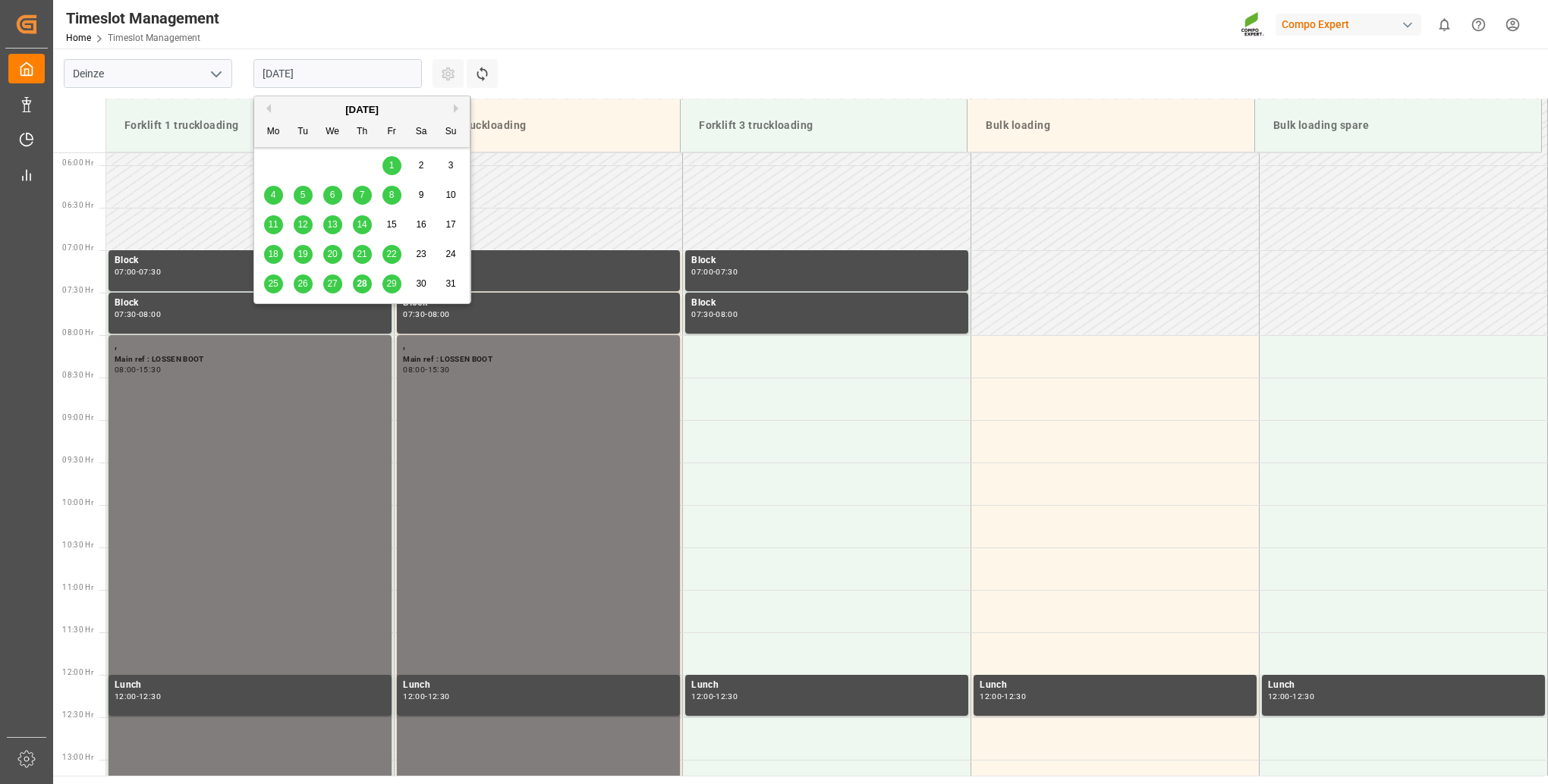
click at [386, 289] on span "29" at bounding box center [391, 283] width 10 height 11
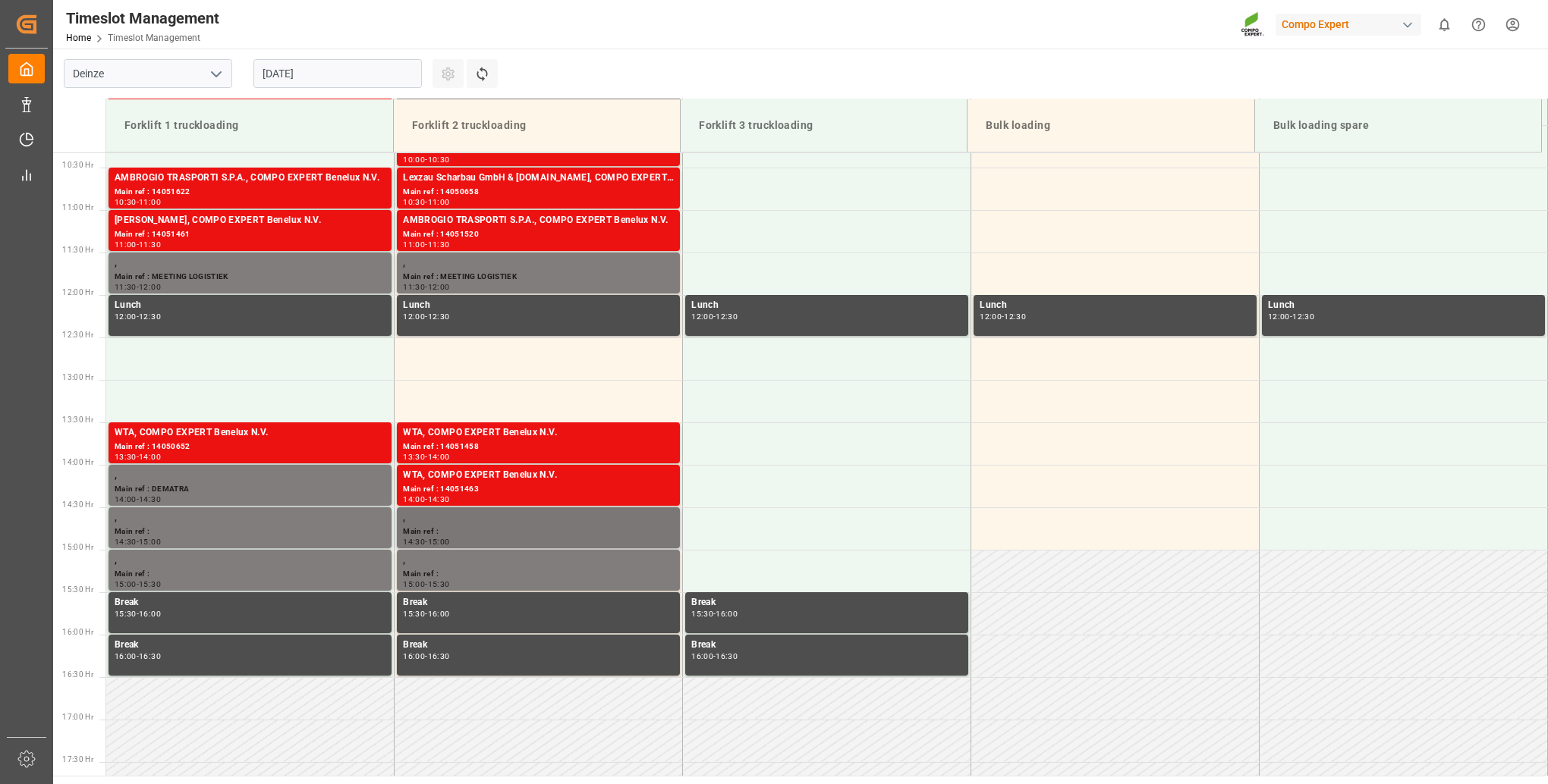
scroll to position [876, 0]
click at [531, 445] on div "Main ref : 14051458" at bounding box center [538, 448] width 271 height 12
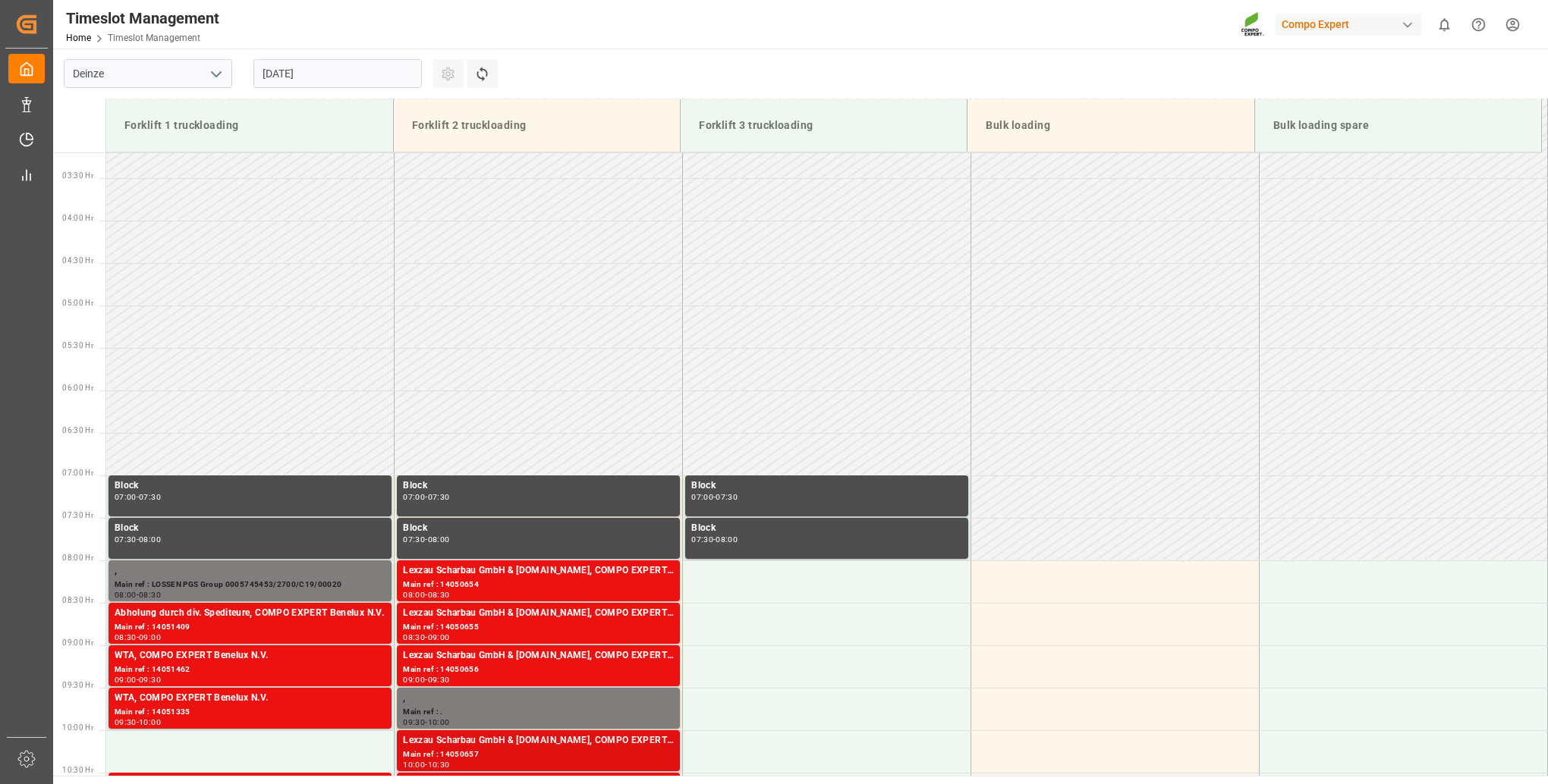
scroll to position [269, 0]
